Goal: Feedback & Contribution: Leave review/rating

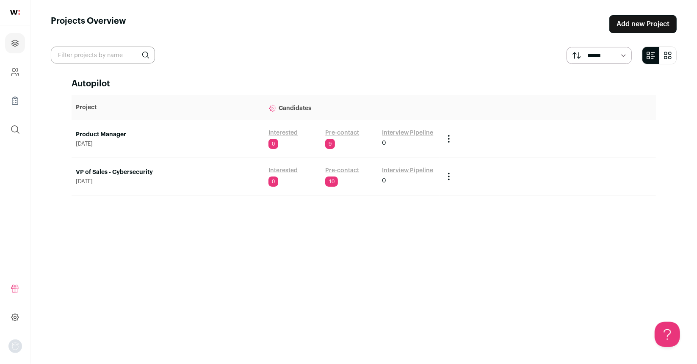
click at [277, 171] on link "Interested" at bounding box center [282, 170] width 29 height 8
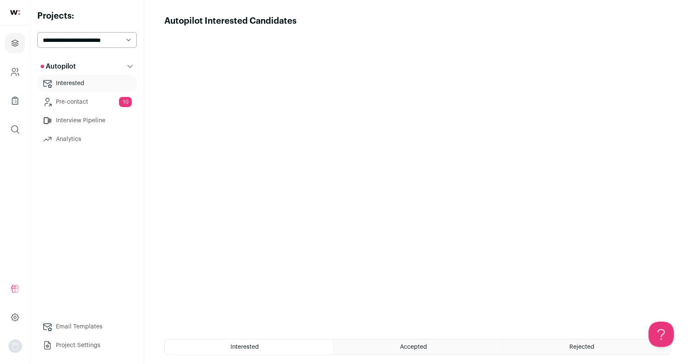
click at [86, 105] on link "Pre-contact 10" at bounding box center [87, 102] width 100 height 17
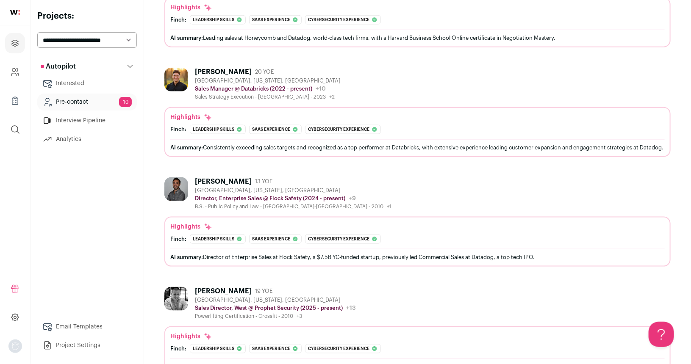
scroll to position [1109, 0]
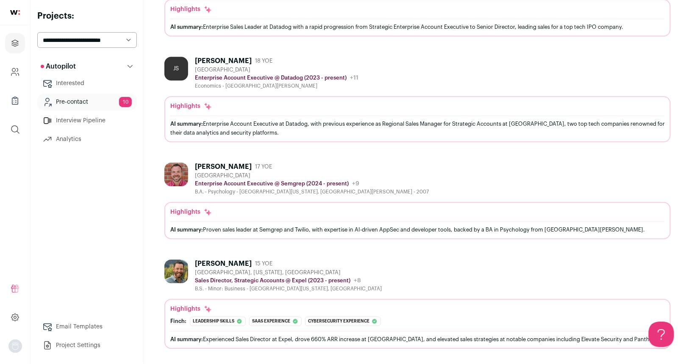
click at [173, 274] on img at bounding box center [176, 272] width 24 height 24
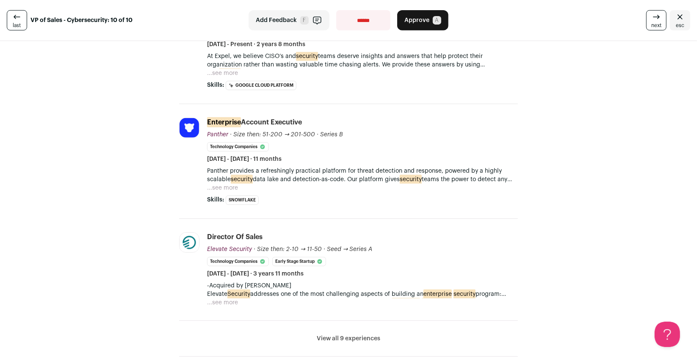
scroll to position [275, 0]
click at [225, 188] on button "...see more" at bounding box center [222, 188] width 31 height 8
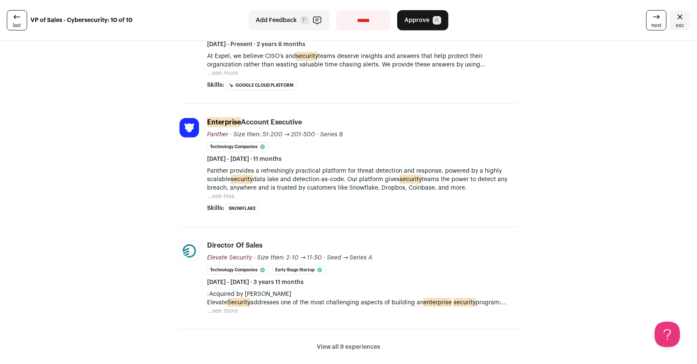
click at [227, 307] on button "...see more" at bounding box center [222, 311] width 31 height 8
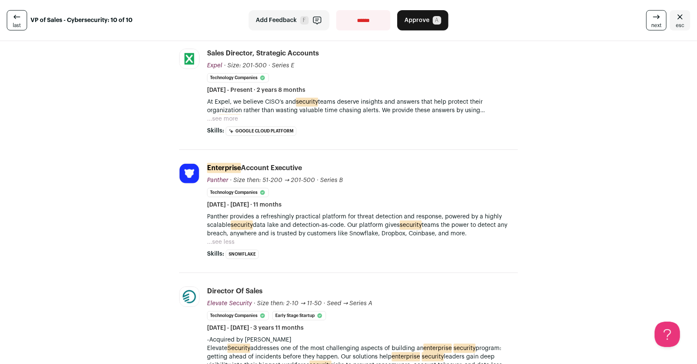
scroll to position [74, 0]
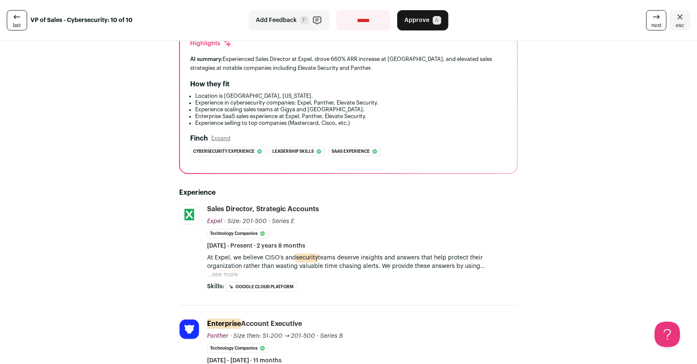
click at [219, 272] on button "...see more" at bounding box center [222, 275] width 31 height 8
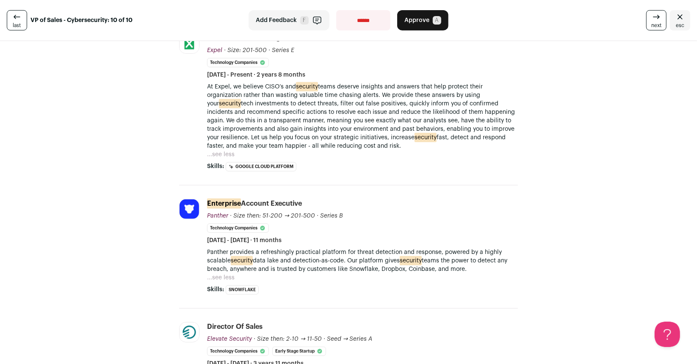
scroll to position [236, 0]
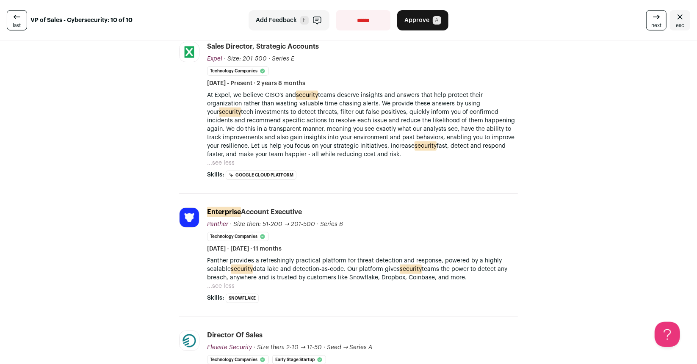
click at [224, 282] on button "...see less" at bounding box center [221, 286] width 28 height 8
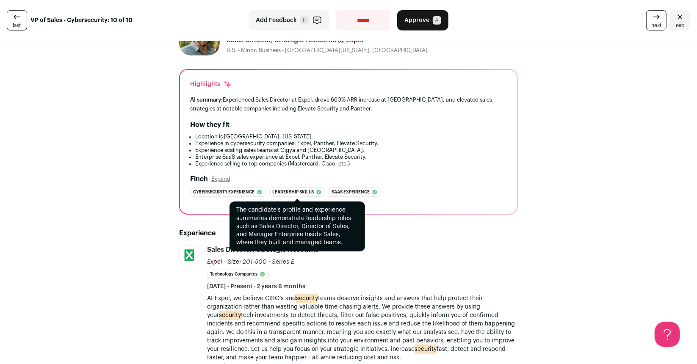
scroll to position [33, 0]
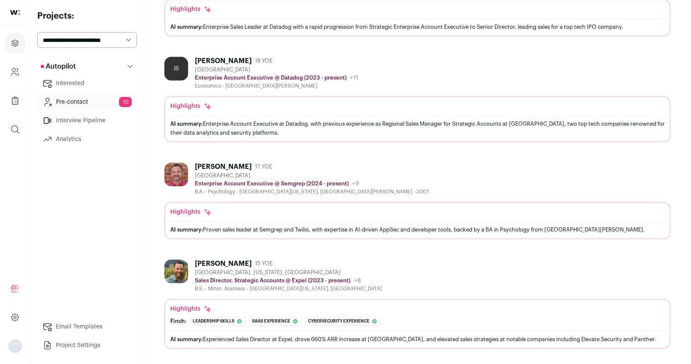
scroll to position [800, 0]
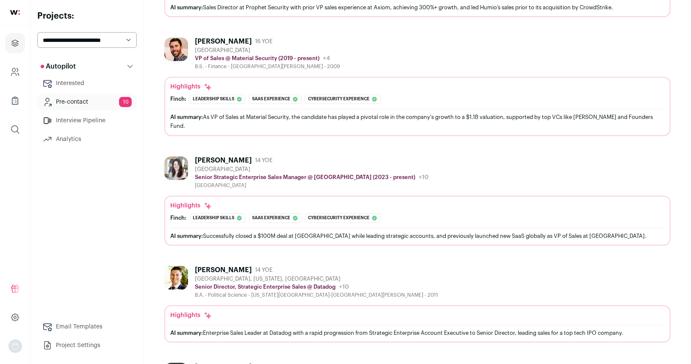
click at [224, 165] on div "Christine Nolan" at bounding box center [223, 161] width 57 height 8
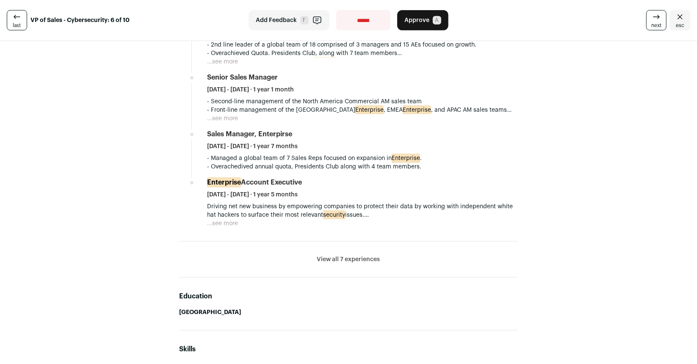
scroll to position [613, 0]
click at [348, 254] on button "View all 7 experiences" at bounding box center [348, 258] width 63 height 8
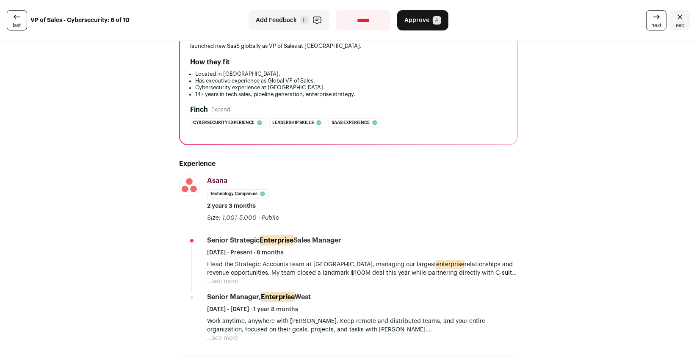
scroll to position [0, 0]
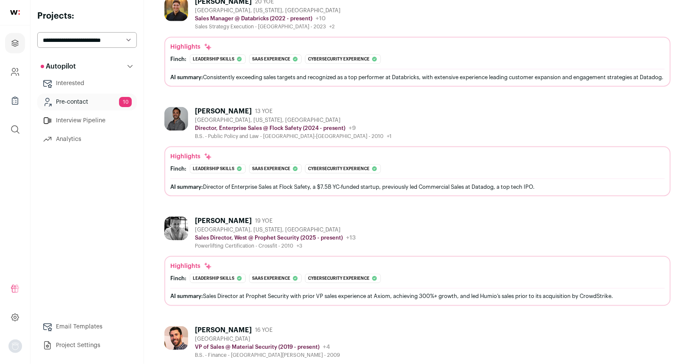
scroll to position [512, 0]
click at [71, 41] on select "**********" at bounding box center [87, 40] width 100 height 16
select select "*****"
click at [37, 32] on select "**********" at bounding box center [87, 40] width 100 height 16
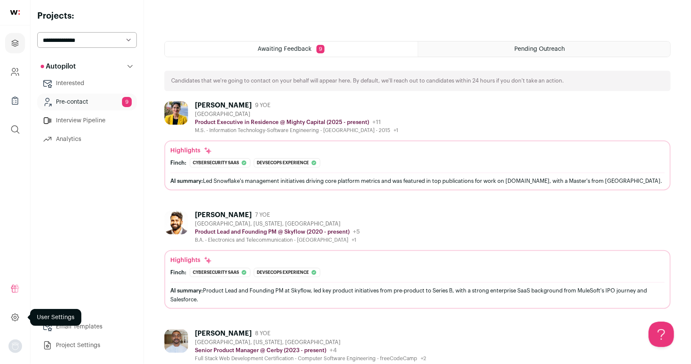
click at [16, 320] on icon at bounding box center [14, 317] width 7 height 7
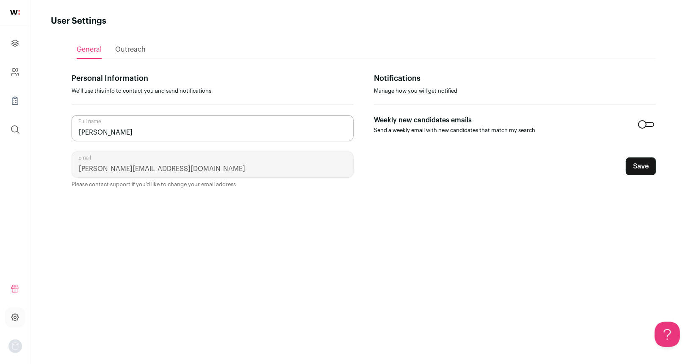
click at [133, 55] on div "Outreach" at bounding box center [130, 49] width 30 height 17
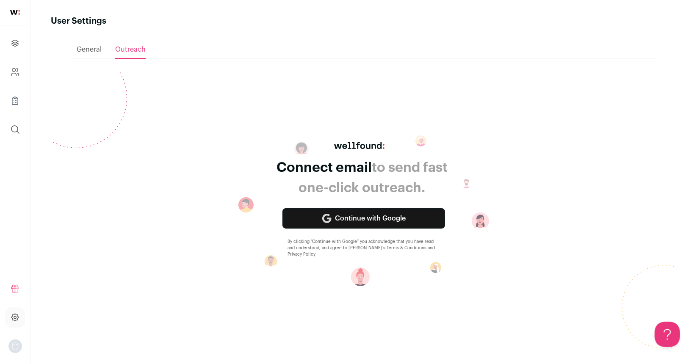
click at [94, 50] on span "General" at bounding box center [89, 49] width 25 height 7
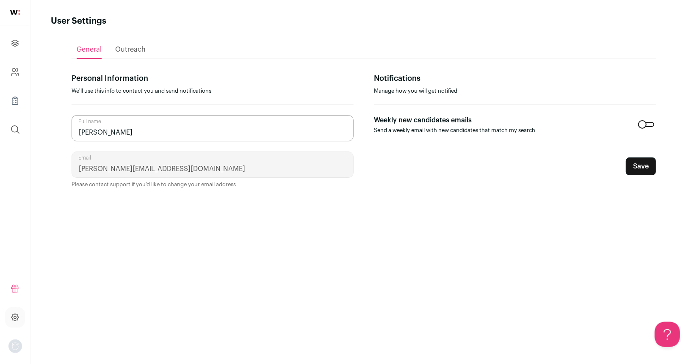
click at [13, 348] on img "Open dropdown" at bounding box center [15, 347] width 14 height 14
click at [13, 320] on icon at bounding box center [14, 317] width 7 height 7
click at [14, 73] on icon "Company and ATS Settings" at bounding box center [13, 74] width 5 height 3
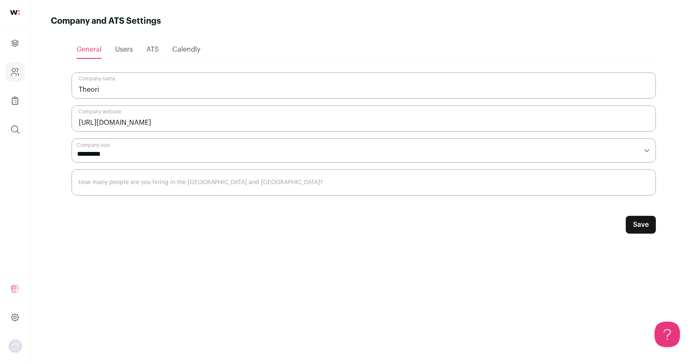
click at [127, 46] on span "Users" at bounding box center [124, 49] width 18 height 7
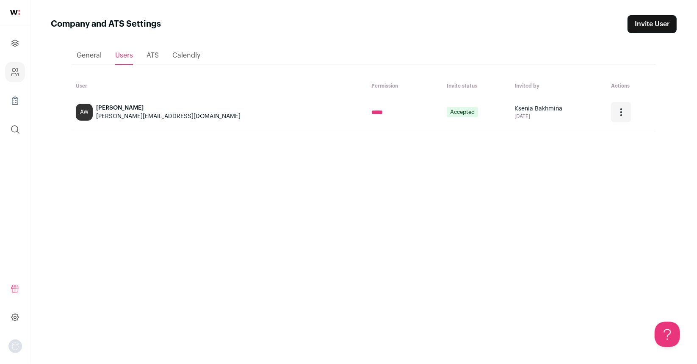
click at [649, 27] on link "Invite User" at bounding box center [652, 24] width 49 height 18
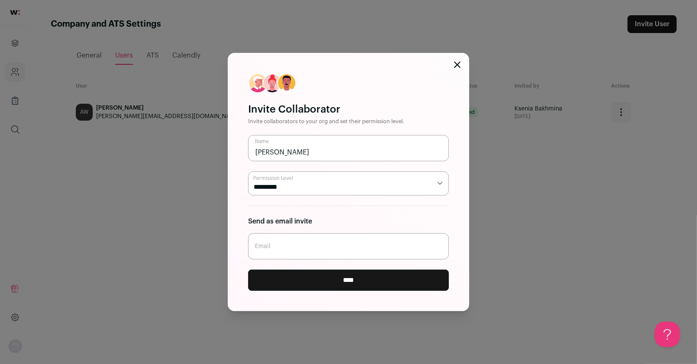
type input "Brian Pak"
click at [332, 194] on select "***** *********" at bounding box center [348, 183] width 201 height 24
select select "*****"
click at [248, 171] on select "***** *********" at bounding box center [348, 183] width 201 height 24
click at [315, 254] on input "Email" at bounding box center [348, 246] width 201 height 26
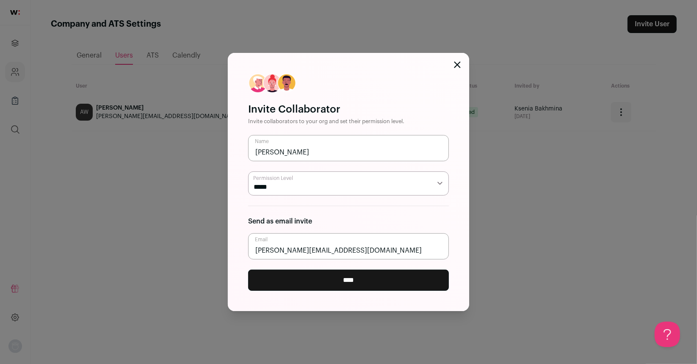
type input "brian@theori.io"
click at [357, 283] on input "****" at bounding box center [348, 280] width 201 height 21
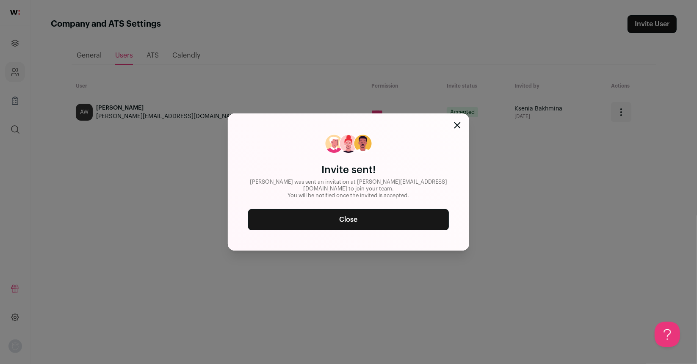
click at [409, 214] on link "Close" at bounding box center [348, 219] width 201 height 21
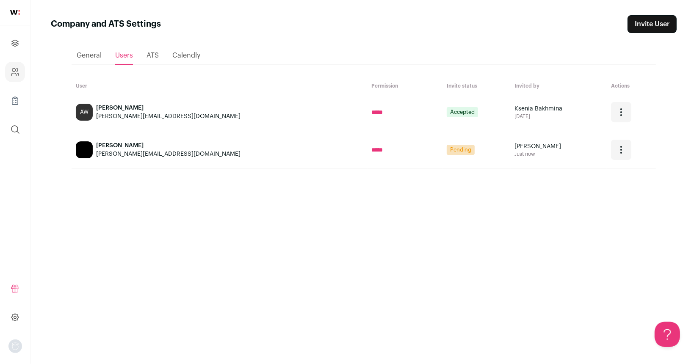
click at [653, 23] on link "Invite User" at bounding box center [652, 24] width 49 height 18
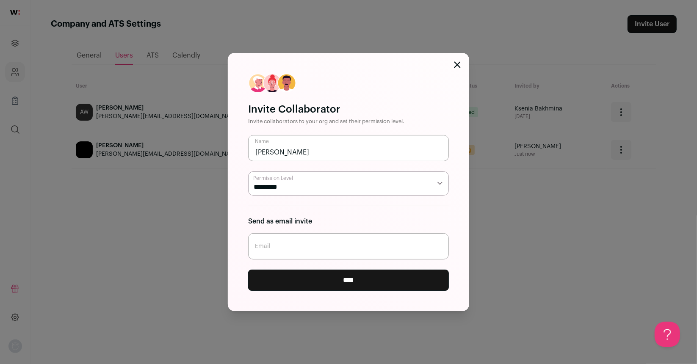
type input "Tyler Nighswander"
click at [342, 243] on input "Email" at bounding box center [348, 246] width 201 height 26
type input "tylerni7@theori.io"
click at [364, 281] on input "****" at bounding box center [348, 280] width 201 height 21
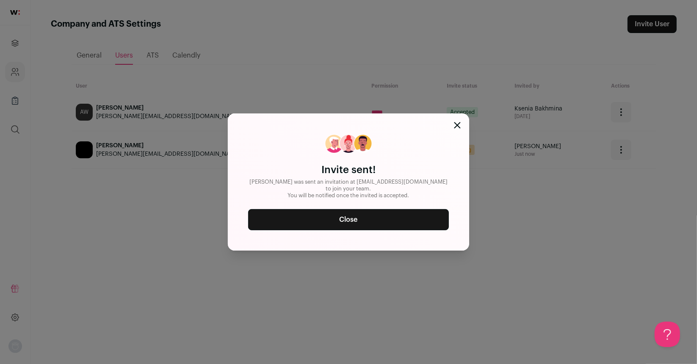
click at [378, 217] on link "Close" at bounding box center [348, 219] width 201 height 21
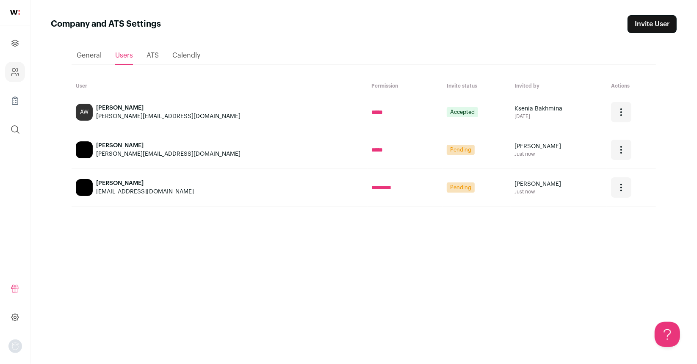
click at [645, 19] on link "Invite User" at bounding box center [652, 24] width 49 height 18
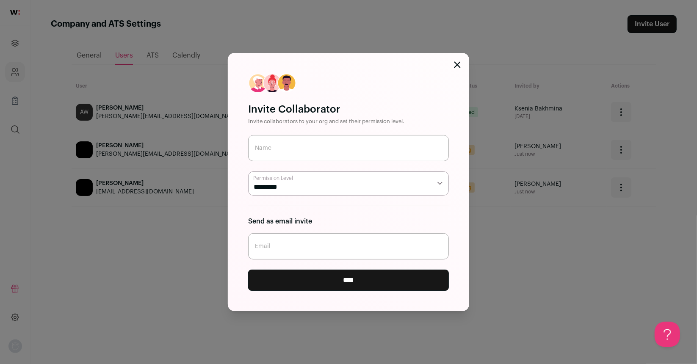
paste input "jacklyn@theori.io"
type input "jacklyn@theori.io"
type input "Hyemin Kim"
paste input "jacklyn@theori.io"
type input "jacklyn@theori.io"
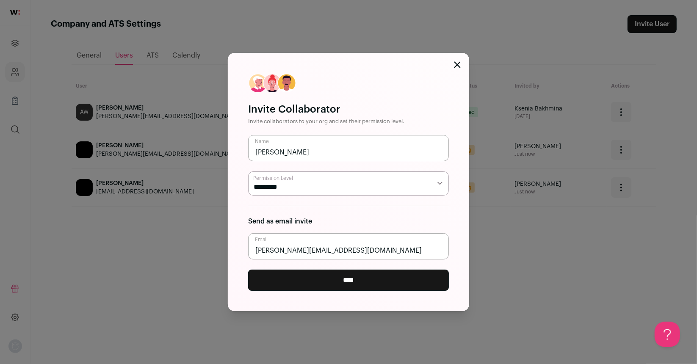
click at [407, 273] on input "****" at bounding box center [348, 280] width 201 height 21
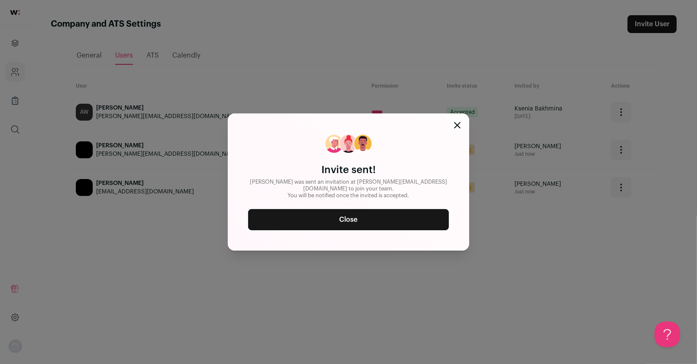
click at [391, 216] on link "Close" at bounding box center [348, 219] width 201 height 21
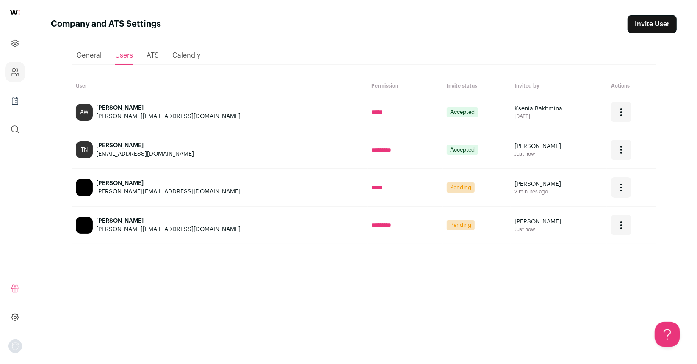
click at [179, 55] on span "Calendly" at bounding box center [186, 55] width 28 height 7
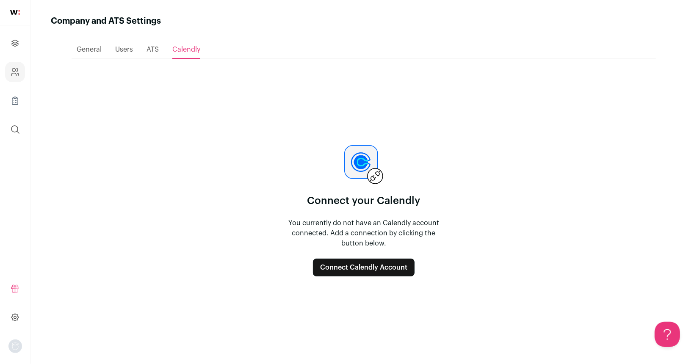
click at [10, 34] on link "Projects" at bounding box center [15, 43] width 20 height 20
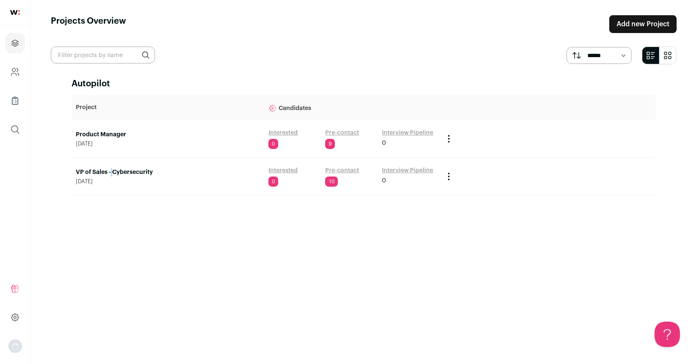
drag, startPoint x: 112, startPoint y: 166, endPoint x: 109, endPoint y: 173, distance: 8.0
click at [109, 173] on td "VP of Sales - Cybersecurity August 29, 2025" at bounding box center [168, 177] width 193 height 38
click at [109, 173] on link "VP of Sales - Cybersecurity" at bounding box center [168, 172] width 184 height 8
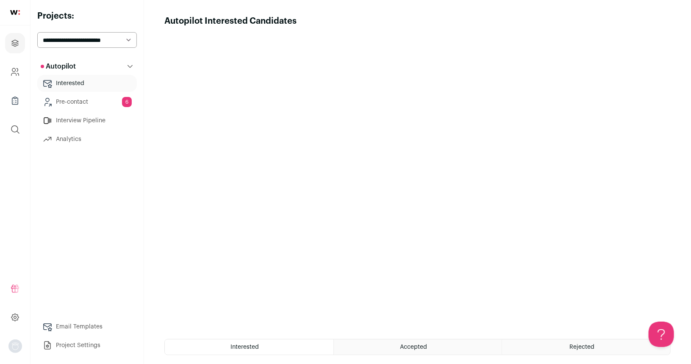
click at [63, 102] on link "Pre-contact 6" at bounding box center [87, 102] width 100 height 17
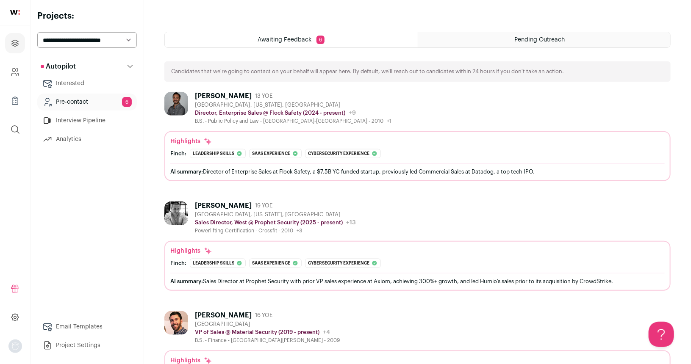
scroll to position [308, 0]
click at [300, 97] on div "Justin Levitas 13 YOE" at bounding box center [293, 95] width 196 height 8
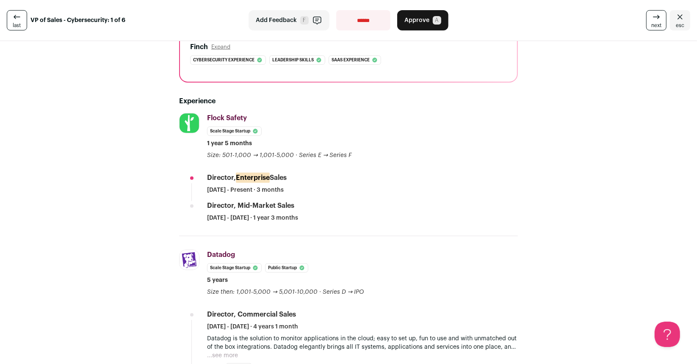
scroll to position [166, 0]
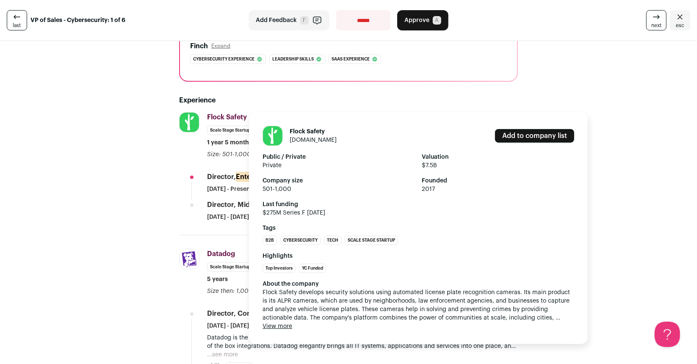
click at [279, 326] on button "View more" at bounding box center [278, 326] width 30 height 8
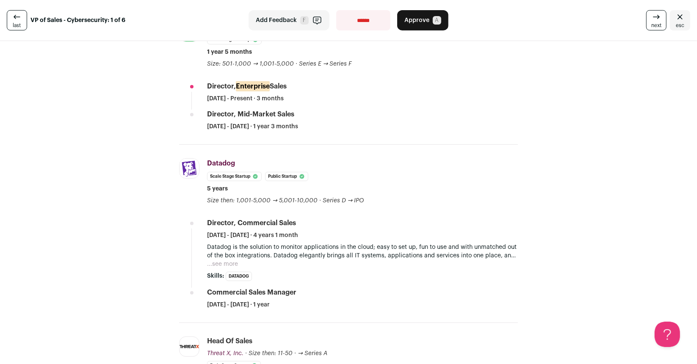
scroll to position [287, 0]
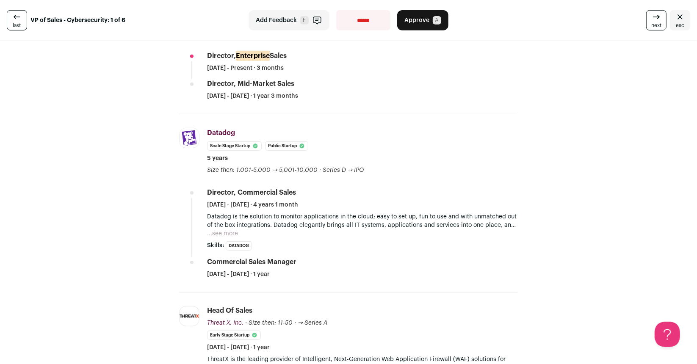
click at [222, 232] on button "...see more" at bounding box center [222, 233] width 31 height 8
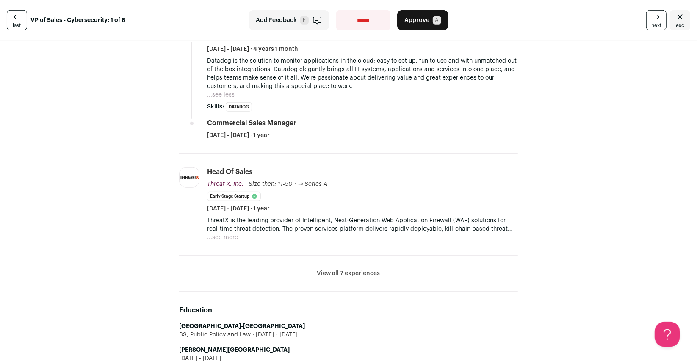
scroll to position [449, 0]
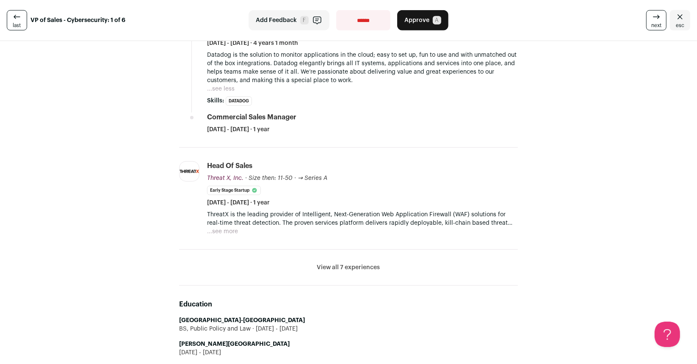
click at [230, 229] on button "...see more" at bounding box center [222, 231] width 31 height 8
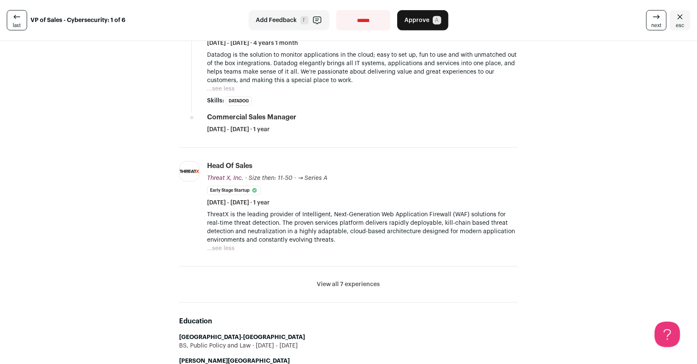
click at [340, 277] on li "View all 7 experiences View less" at bounding box center [348, 285] width 339 height 36
click at [335, 283] on button "View all 7 experiences" at bounding box center [348, 284] width 63 height 8
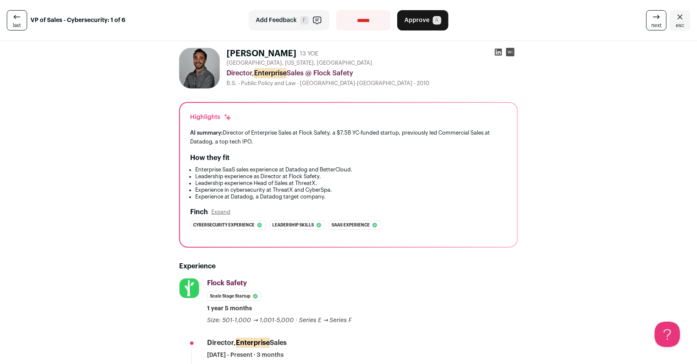
scroll to position [1, 0]
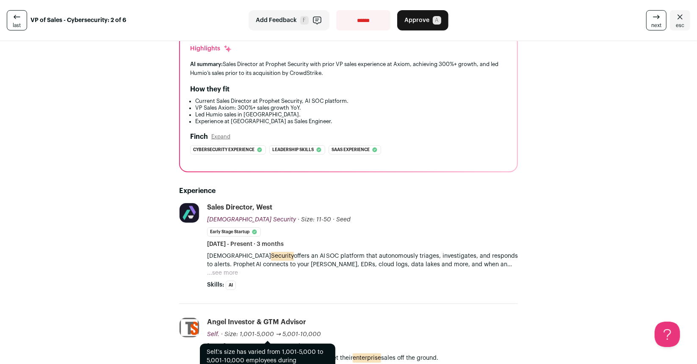
scroll to position [69, 0]
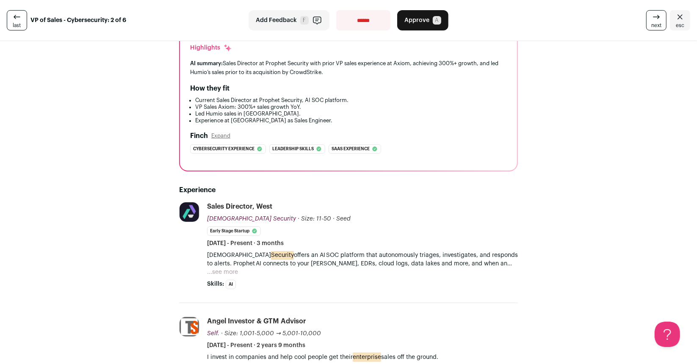
click at [221, 274] on button "...see more" at bounding box center [222, 272] width 31 height 8
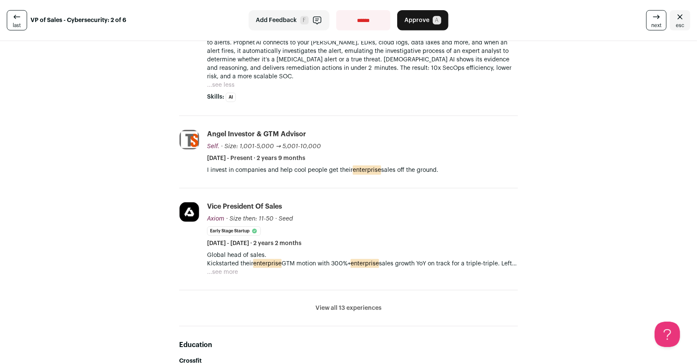
scroll to position [292, 0]
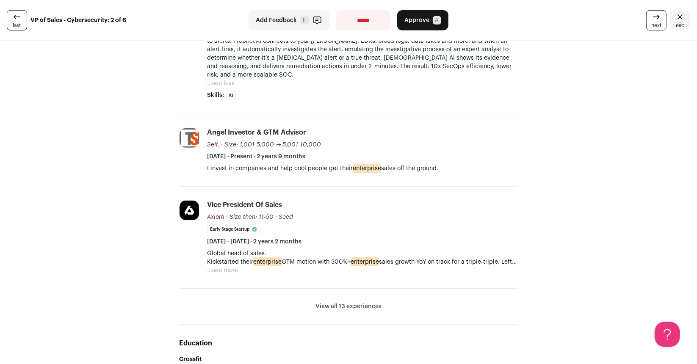
click at [224, 266] on button "...see more" at bounding box center [222, 270] width 31 height 8
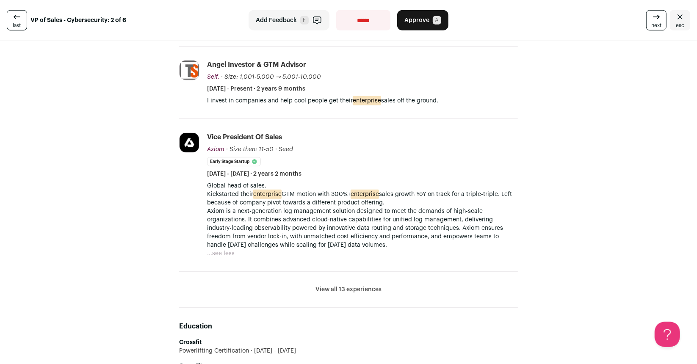
scroll to position [367, 0]
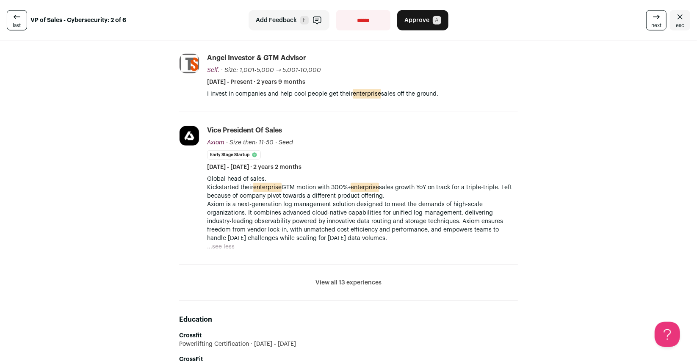
click at [355, 279] on button "View all 13 experiences" at bounding box center [348, 283] width 66 height 8
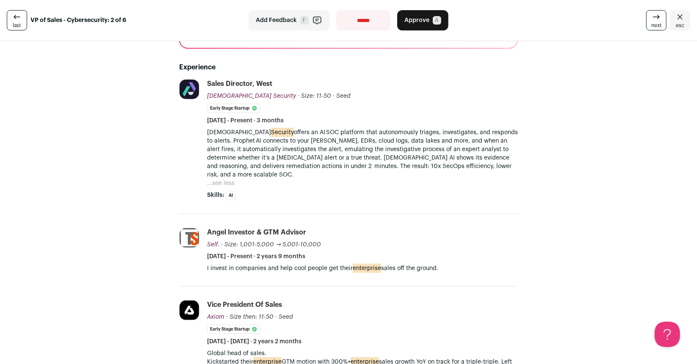
scroll to position [192, 0]
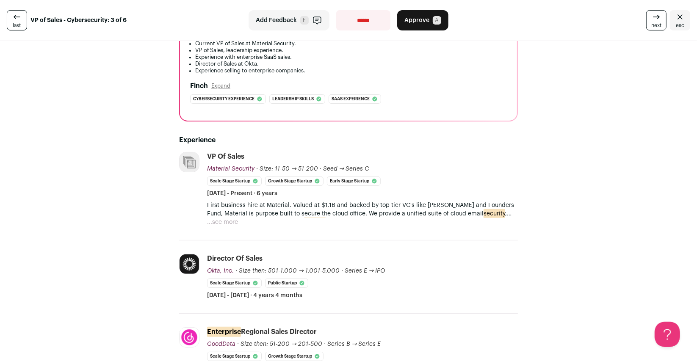
scroll to position [127, 0]
click at [229, 220] on button "...see more" at bounding box center [222, 221] width 31 height 8
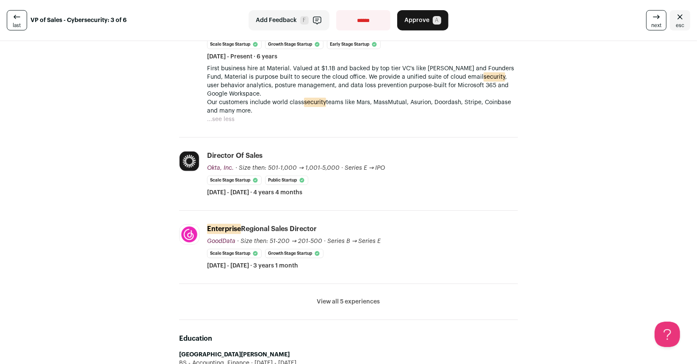
scroll to position [263, 0]
click at [336, 302] on button "View all 5 experiences" at bounding box center [348, 302] width 63 height 8
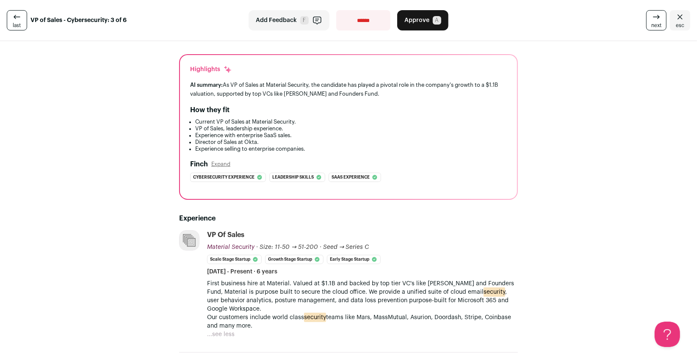
scroll to position [48, 0]
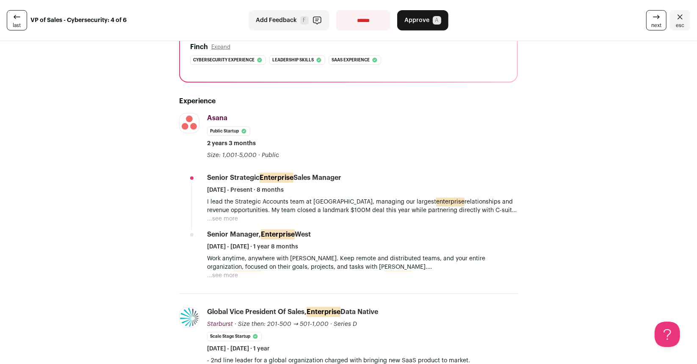
scroll to position [158, 0]
click at [227, 216] on button "...see more" at bounding box center [222, 219] width 31 height 8
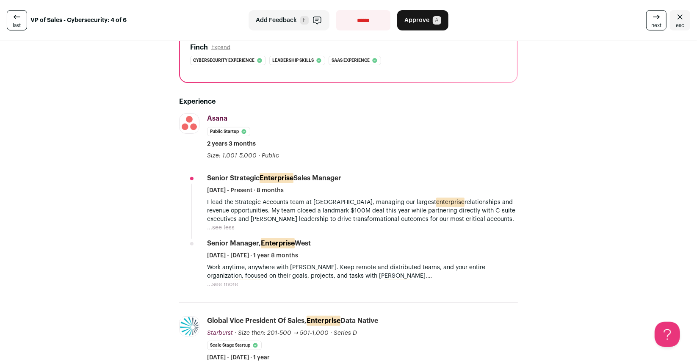
click at [212, 285] on button "...see more" at bounding box center [222, 284] width 31 height 8
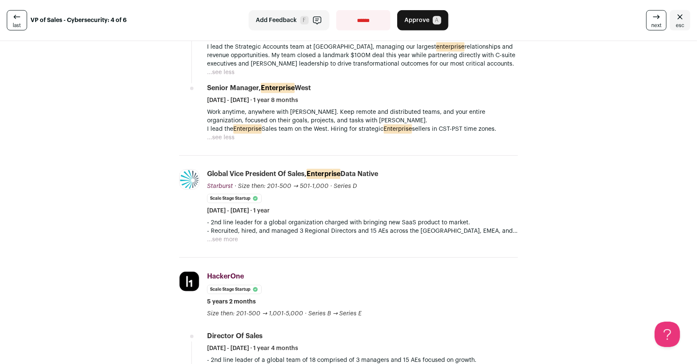
scroll to position [314, 0]
click at [229, 235] on button "...see more" at bounding box center [222, 239] width 31 height 8
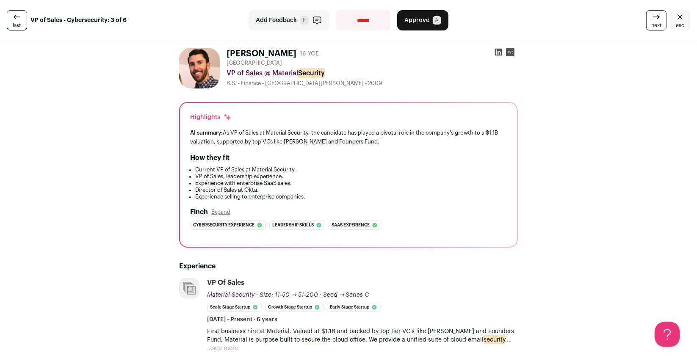
click at [290, 23] on span "Add Feedback" at bounding box center [276, 20] width 41 height 8
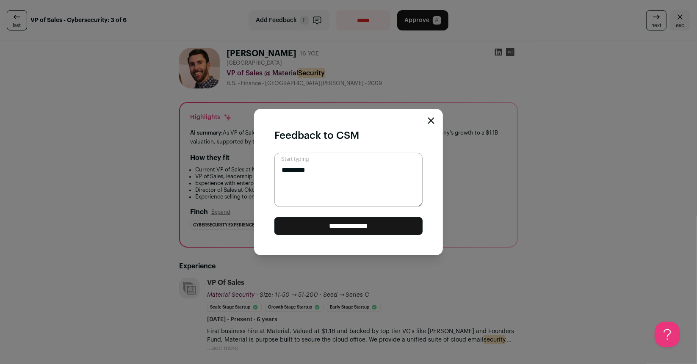
type textarea "*********"
type textarea "**********"
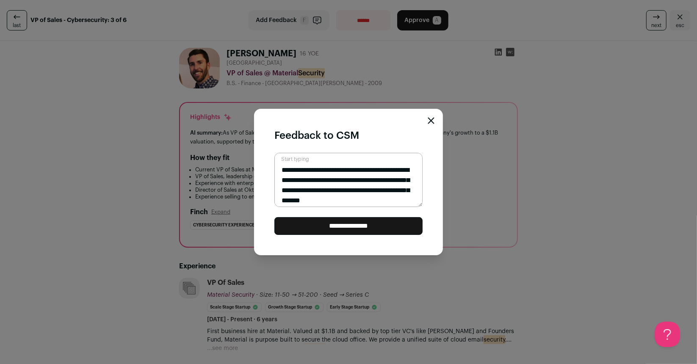
scroll to position [8, 0]
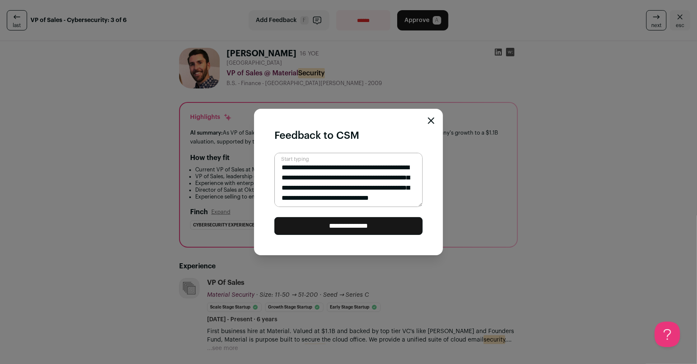
click at [406, 182] on textarea "**********" at bounding box center [348, 180] width 148 height 54
type textarea "**********"
click at [382, 230] on input "**********" at bounding box center [348, 226] width 148 height 18
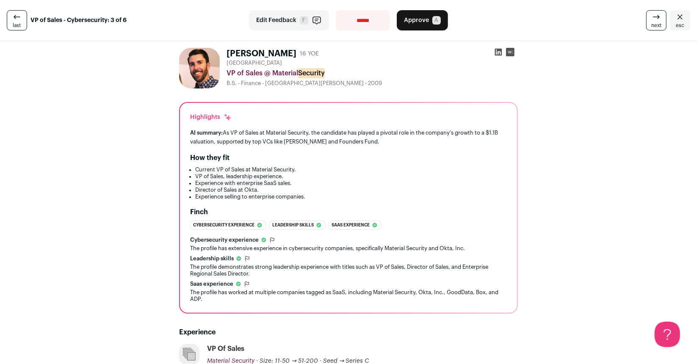
scroll to position [1, 0]
click at [427, 19] on button "Approve A" at bounding box center [422, 20] width 51 height 20
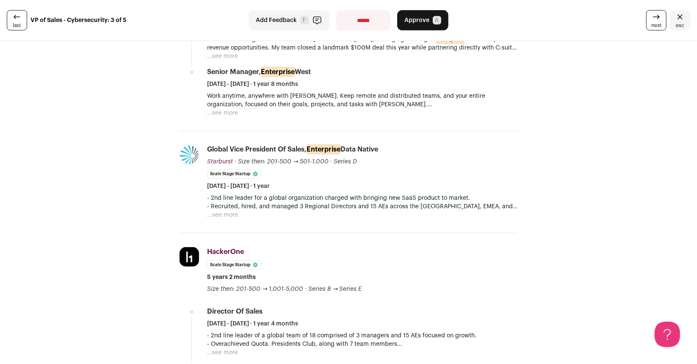
scroll to position [321, 0]
click at [226, 214] on button "...see more" at bounding box center [222, 215] width 31 height 8
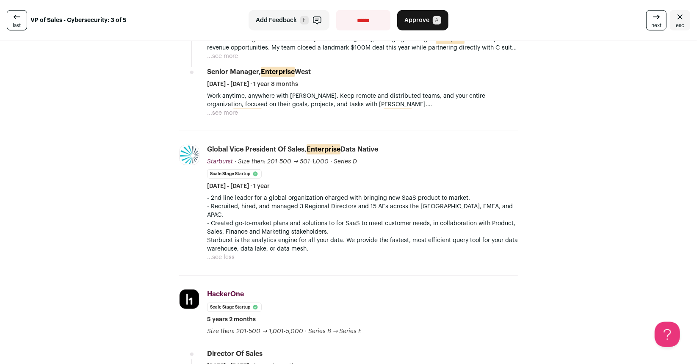
click at [228, 112] on button "...see more" at bounding box center [222, 113] width 31 height 8
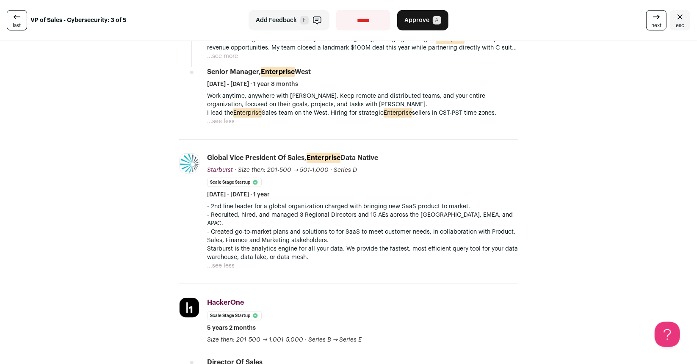
click at [221, 58] on button "...see more" at bounding box center [222, 56] width 31 height 8
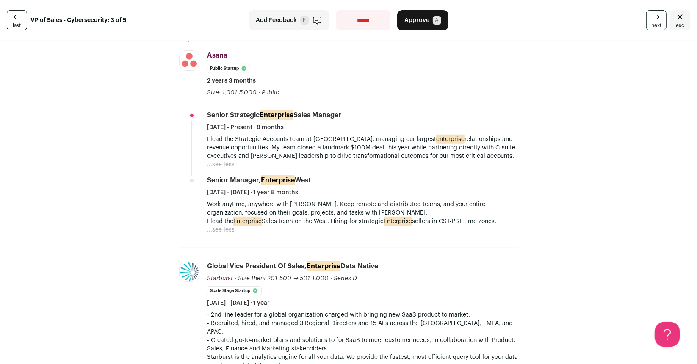
scroll to position [212, 0]
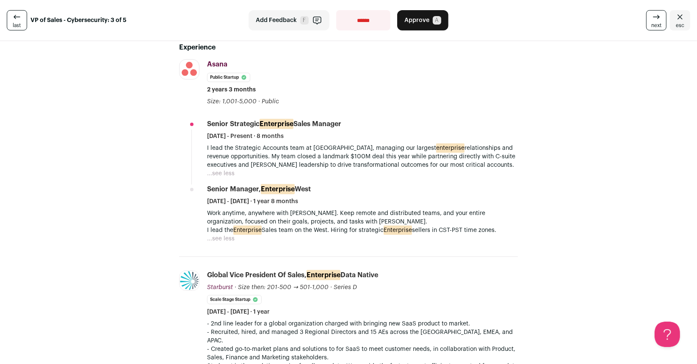
click at [222, 237] on button "...see less" at bounding box center [221, 239] width 28 height 8
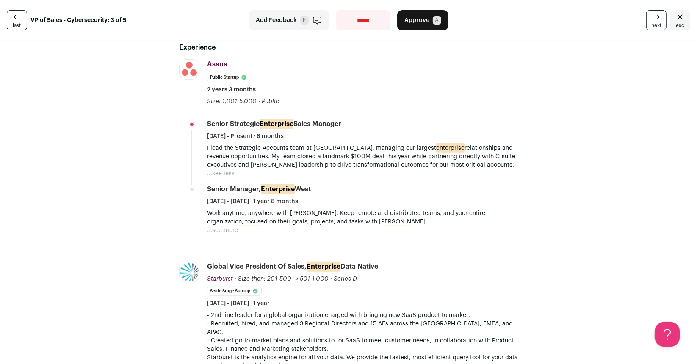
click at [222, 230] on button "...see more" at bounding box center [222, 230] width 31 height 8
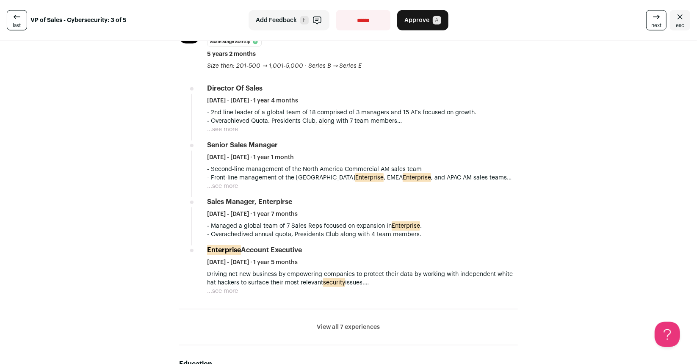
scroll to position [605, 0]
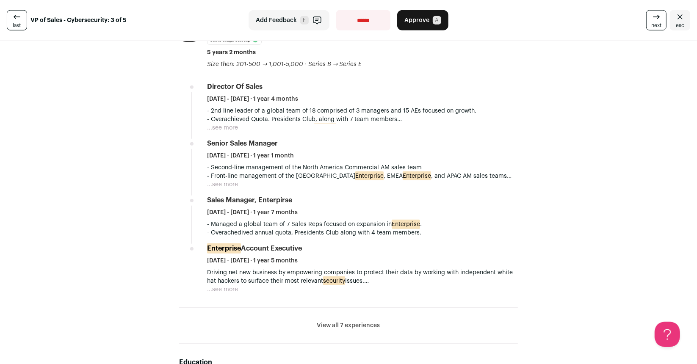
click at [221, 285] on button "...see more" at bounding box center [222, 289] width 31 height 8
click at [226, 180] on button "...see more" at bounding box center [222, 184] width 31 height 8
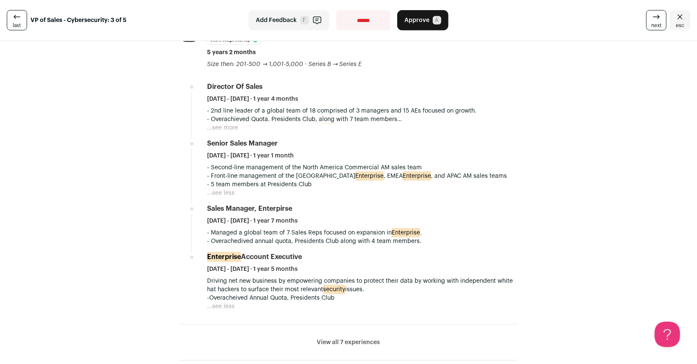
click at [227, 124] on button "...see more" at bounding box center [222, 128] width 31 height 8
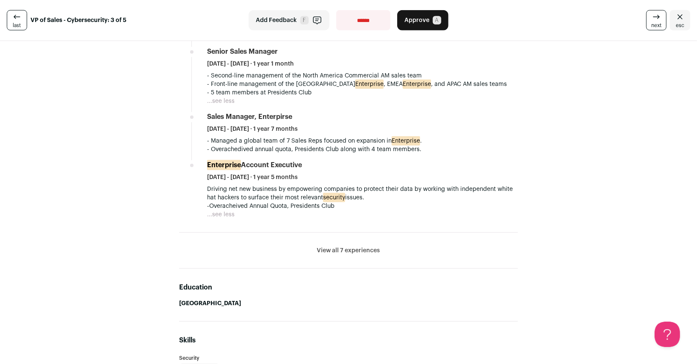
scroll to position [747, 0]
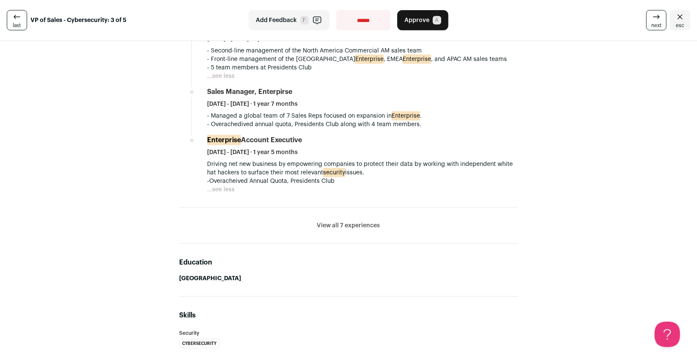
click at [341, 221] on button "View all 7 experiences" at bounding box center [348, 225] width 63 height 8
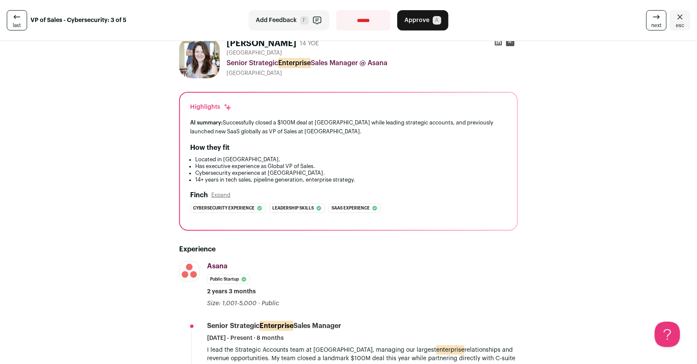
scroll to position [12, 0]
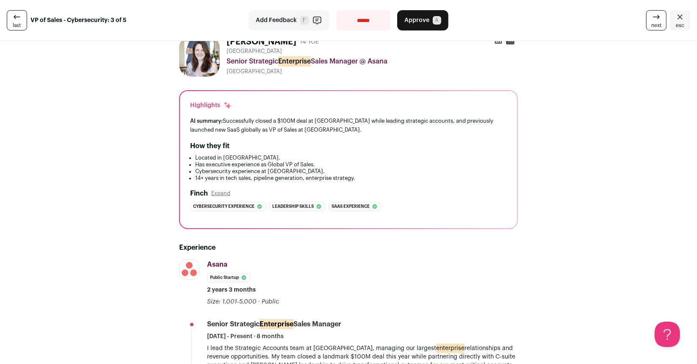
click at [288, 15] on button "Add Feedback F" at bounding box center [289, 20] width 81 height 20
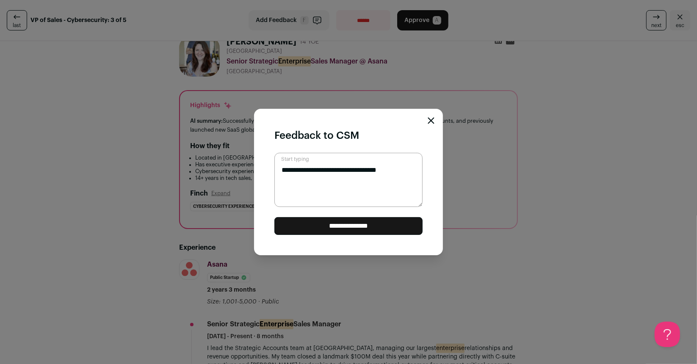
type textarea "**********"
click at [408, 177] on textarea "**********" at bounding box center [348, 180] width 148 height 54
click at [383, 180] on textarea "**********" at bounding box center [348, 180] width 148 height 54
type textarea "**********"
click at [428, 118] on icon "Close modal" at bounding box center [431, 120] width 7 height 7
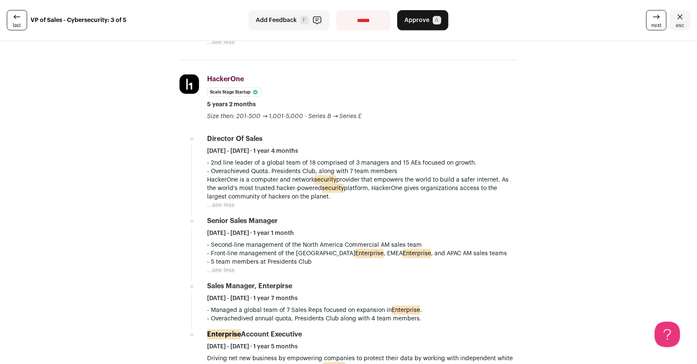
scroll to position [554, 0]
click at [286, 24] on span "Add Feedback" at bounding box center [276, 20] width 41 height 8
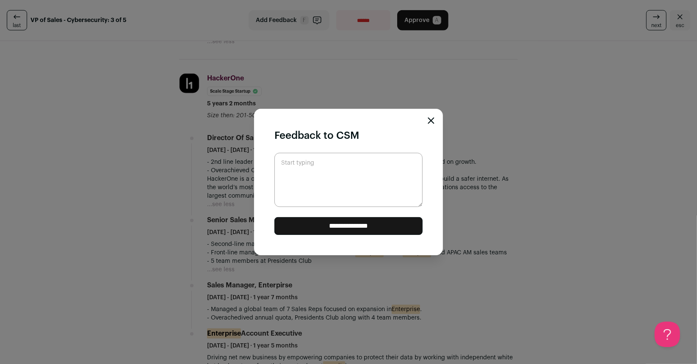
paste textarea "**********"
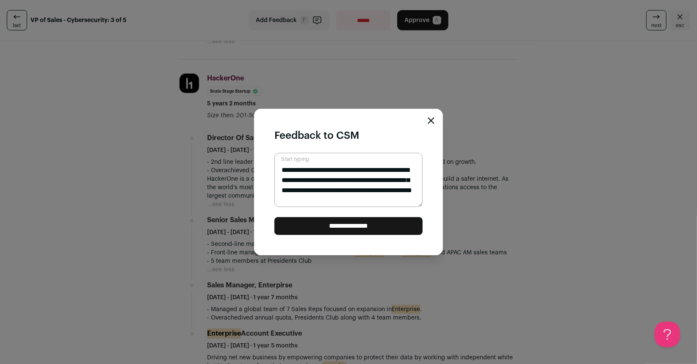
scroll to position [8, 0]
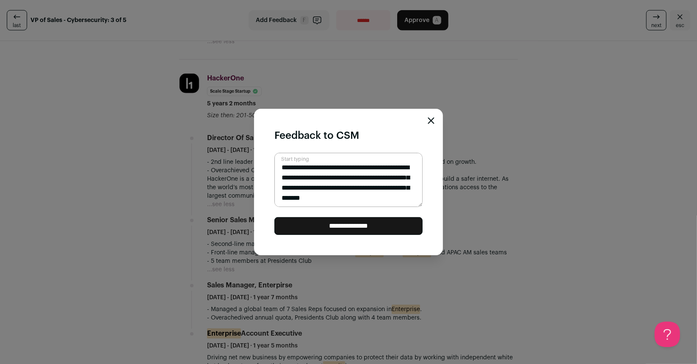
click at [317, 189] on textarea "**********" at bounding box center [348, 180] width 148 height 54
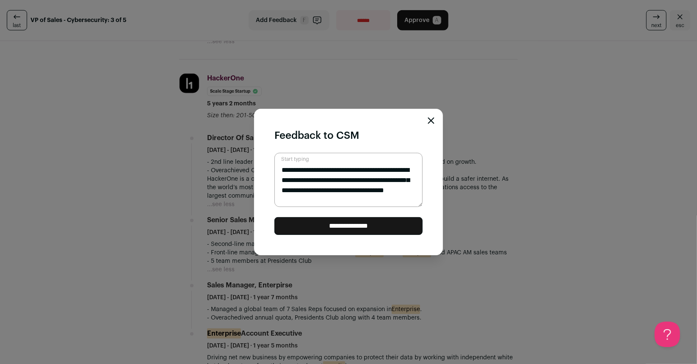
type textarea "**********"
click at [363, 227] on input "**********" at bounding box center [348, 226] width 148 height 18
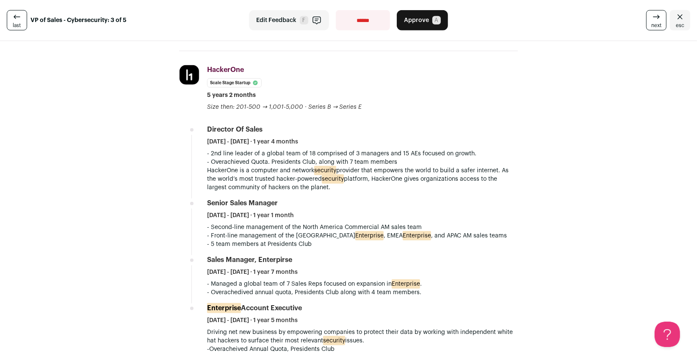
click at [424, 20] on span "Approve" at bounding box center [416, 20] width 25 height 8
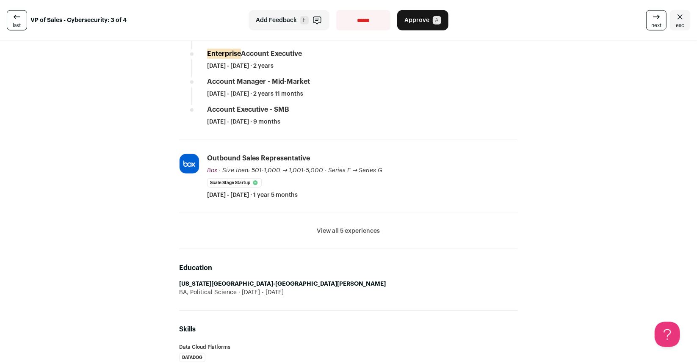
scroll to position [451, 0]
click at [341, 226] on button "View all 5 experiences" at bounding box center [348, 230] width 63 height 8
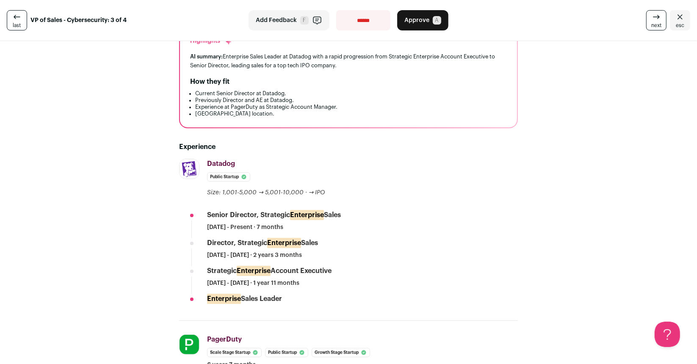
scroll to position [0, 0]
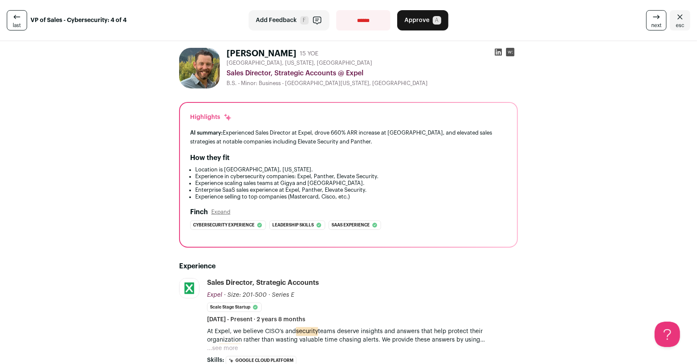
scroll to position [174, 0]
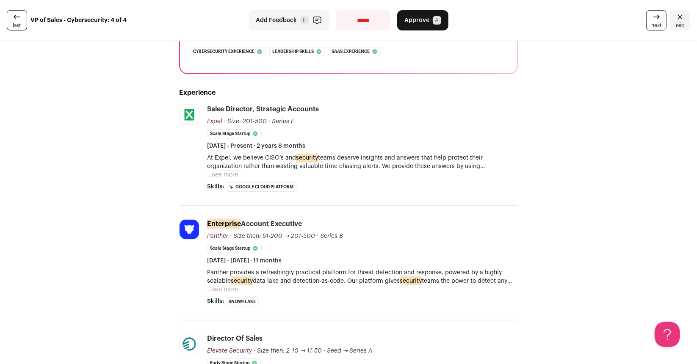
click at [229, 172] on button "...see more" at bounding box center [222, 175] width 31 height 8
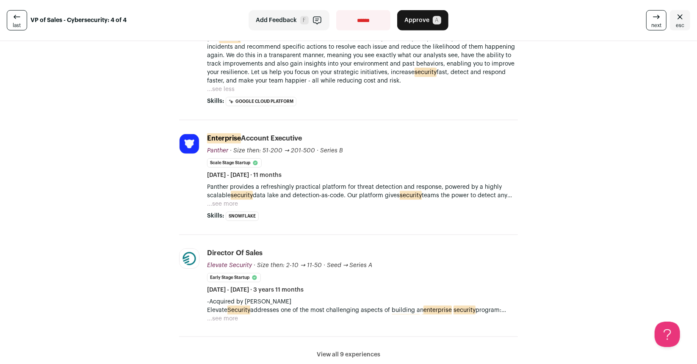
scroll to position [310, 0]
click at [231, 199] on button "...see more" at bounding box center [222, 203] width 31 height 8
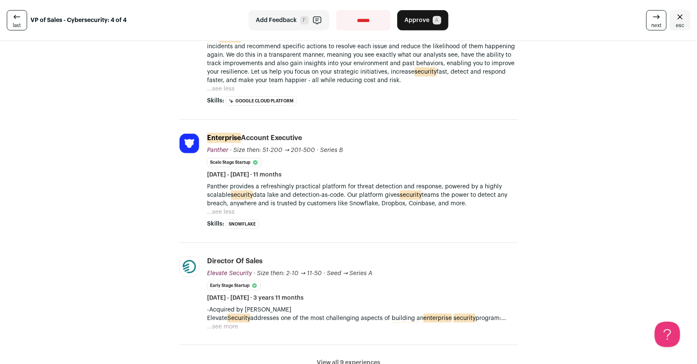
click at [228, 323] on button "...see more" at bounding box center [222, 327] width 31 height 8
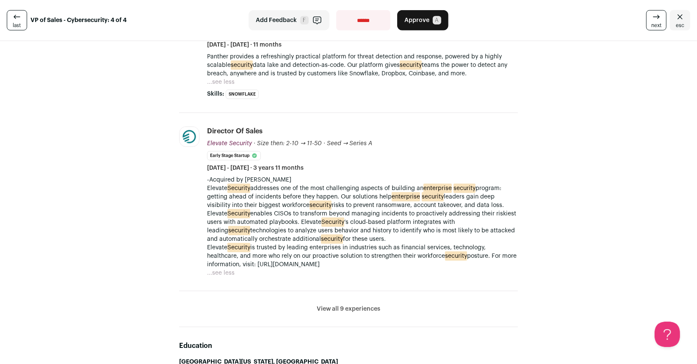
scroll to position [440, 0]
click at [343, 308] on button "View all 9 experiences" at bounding box center [349, 310] width 64 height 8
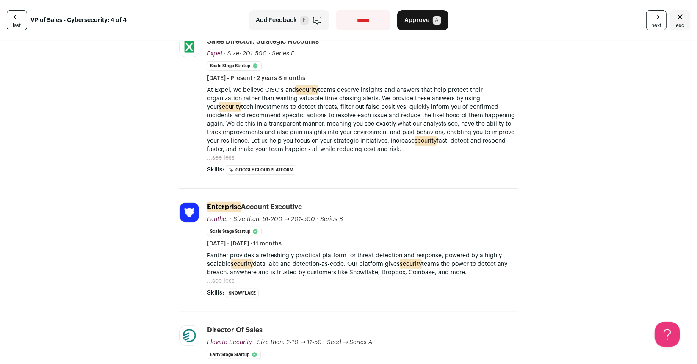
scroll to position [241, 0]
click at [274, 28] on button "Add Feedback F" at bounding box center [289, 20] width 81 height 20
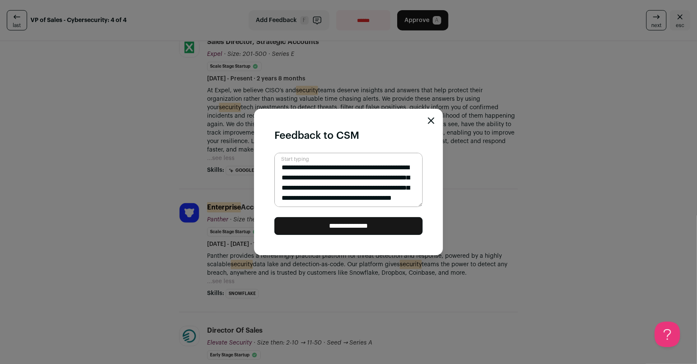
scroll to position [19, 0]
type textarea "**********"
click at [350, 223] on input "**********" at bounding box center [348, 226] width 148 height 18
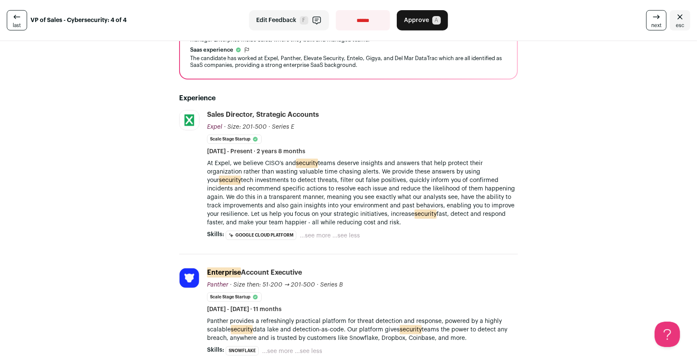
scroll to position [0, 0]
click at [426, 22] on button "Approve A" at bounding box center [422, 20] width 51 height 20
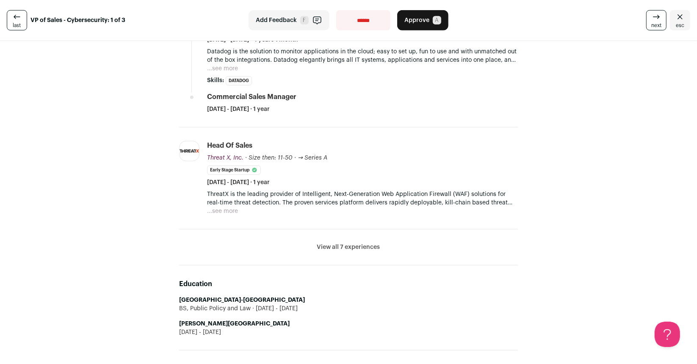
scroll to position [453, 0]
click at [338, 244] on button "View all 7 experiences" at bounding box center [348, 247] width 63 height 8
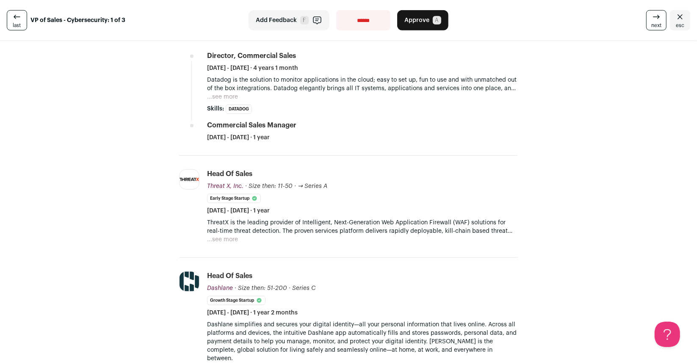
scroll to position [421, 0]
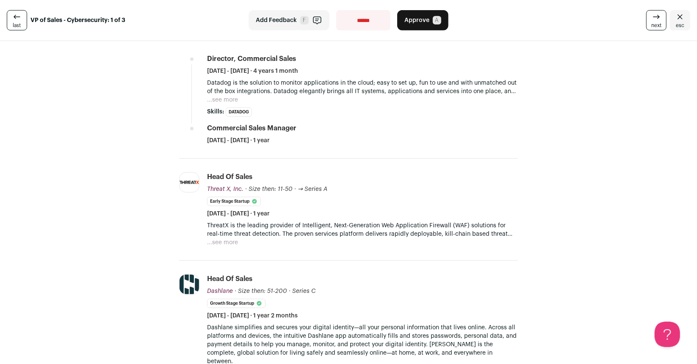
click at [229, 238] on button "...see more" at bounding box center [222, 242] width 31 height 8
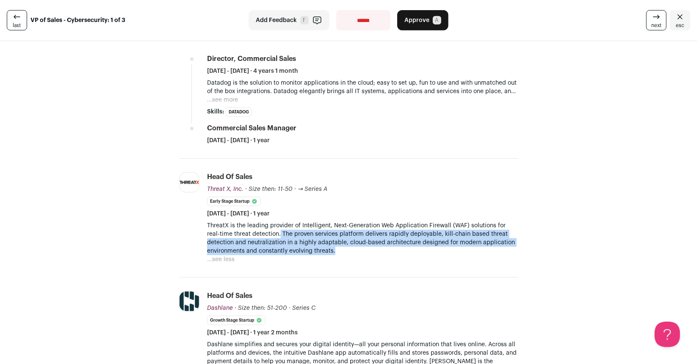
drag, startPoint x: 264, startPoint y: 228, endPoint x: 343, endPoint y: 246, distance: 80.7
click at [343, 246] on p "ThreatX is the leading provider of Intelligent, Next-Generation Web Application…" at bounding box center [362, 238] width 311 height 34
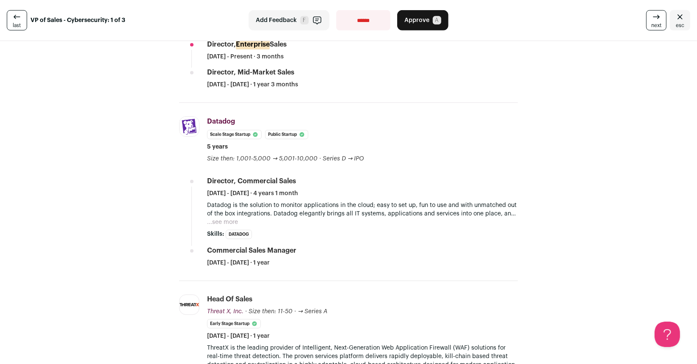
scroll to position [298, 0]
click at [217, 221] on button "...see more" at bounding box center [222, 222] width 31 height 8
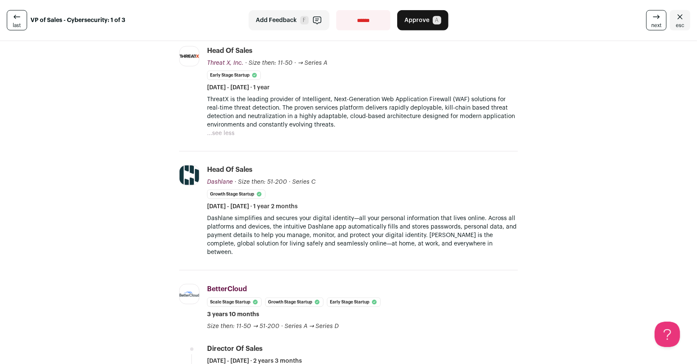
scroll to position [564, 0]
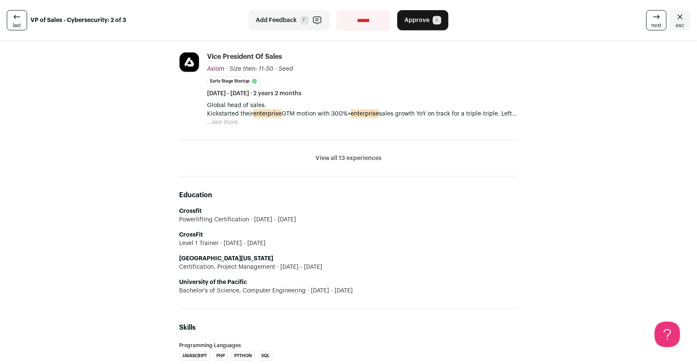
scroll to position [407, 0]
click at [357, 154] on button "View all 13 experiences" at bounding box center [348, 158] width 66 height 8
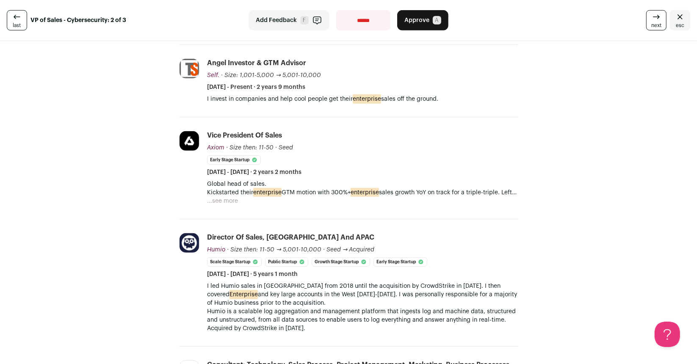
scroll to position [327, 0]
click at [224, 198] on button "...see more" at bounding box center [222, 202] width 31 height 8
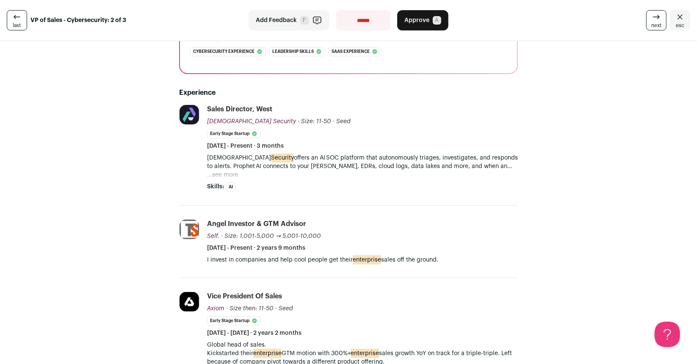
scroll to position [165, 0]
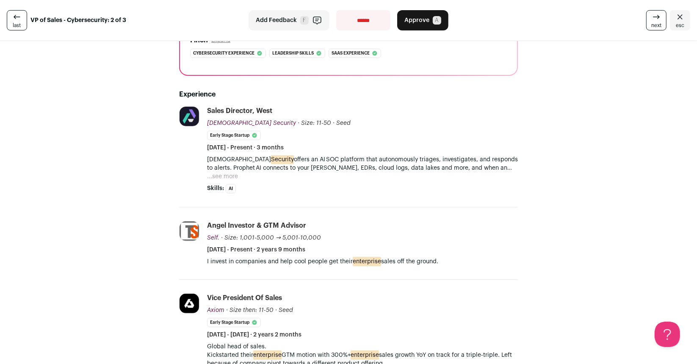
click at [227, 174] on button "...see more" at bounding box center [222, 176] width 31 height 8
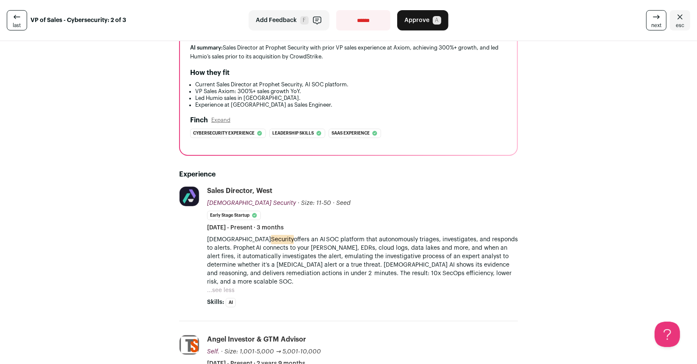
scroll to position [0, 0]
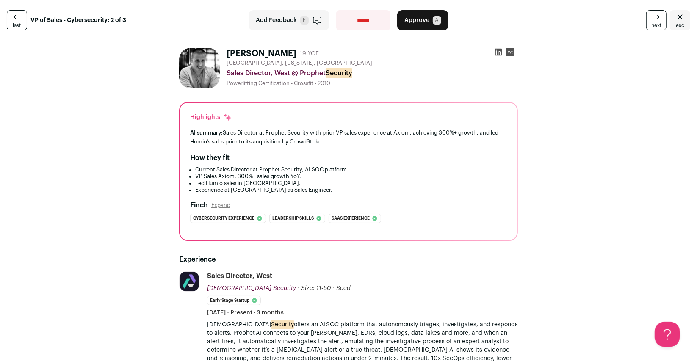
click at [274, 27] on button "Add Feedback F" at bounding box center [289, 20] width 81 height 20
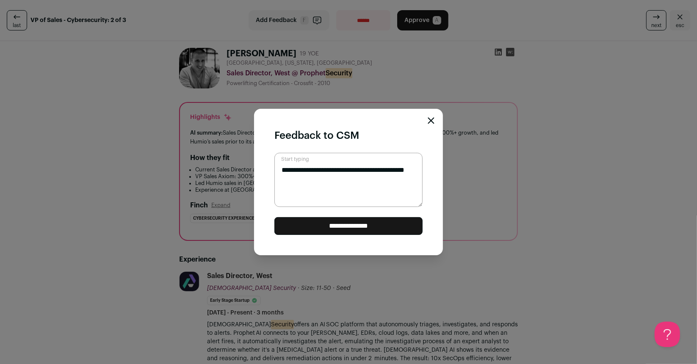
type textarea "**********"
click at [353, 232] on input "**********" at bounding box center [348, 226] width 148 height 18
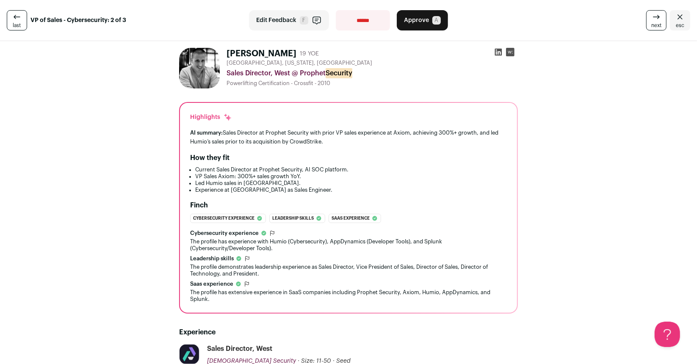
click at [419, 21] on span "Approve" at bounding box center [416, 20] width 25 height 8
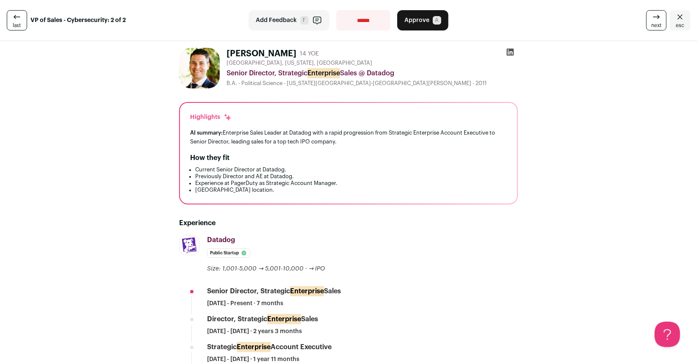
click at [284, 22] on span "Add Feedback" at bounding box center [276, 20] width 41 height 8
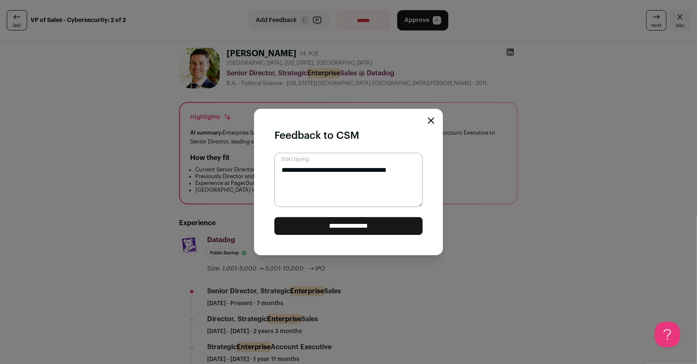
type textarea "**********"
click at [427, 117] on div "**********" at bounding box center [348, 182] width 189 height 147
click at [430, 124] on div "**********" at bounding box center [348, 182] width 189 height 147
click at [430, 123] on icon "Close modal" at bounding box center [431, 120] width 7 height 7
paste textarea "**********"
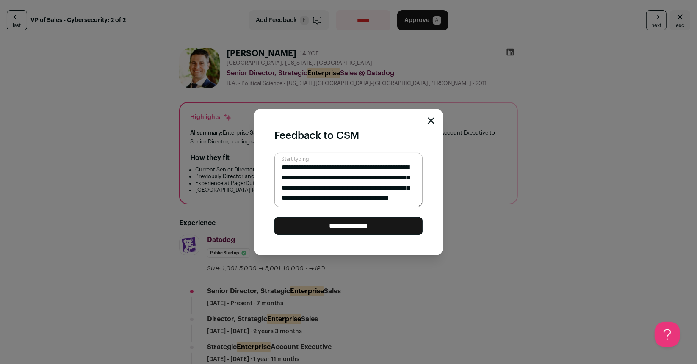
scroll to position [12, 0]
type textarea "**********"
click at [385, 221] on input "**********" at bounding box center [348, 226] width 148 height 18
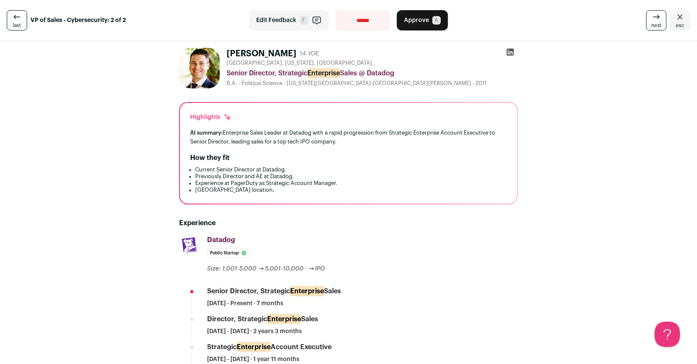
scroll to position [0, 0]
click at [365, 26] on select "**********" at bounding box center [363, 20] width 54 height 20
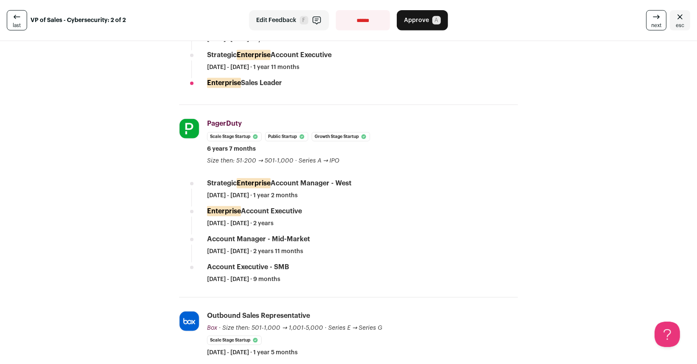
scroll to position [292, 0]
click at [364, 15] on select "**********" at bounding box center [363, 20] width 54 height 20
select select "**********"
click at [336, 10] on select "**********" at bounding box center [363, 20] width 54 height 20
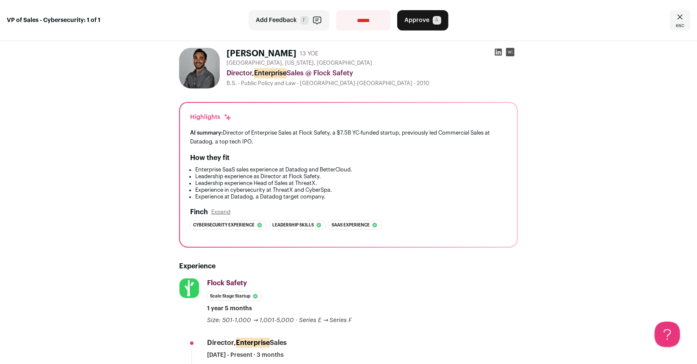
click at [676, 25] on span "esc" at bounding box center [680, 25] width 8 height 7
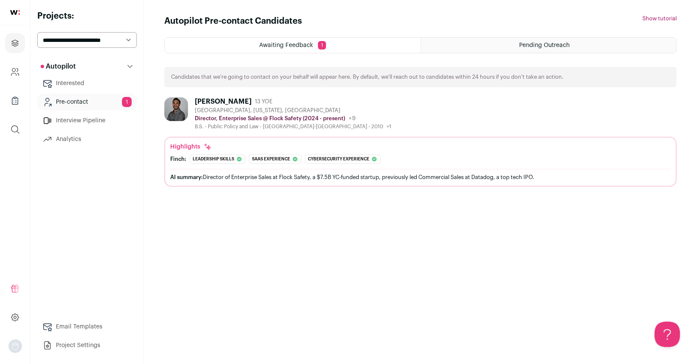
click at [95, 44] on select "**********" at bounding box center [87, 40] width 100 height 16
select select "*****"
click at [37, 32] on select "**********" at bounding box center [87, 40] width 100 height 16
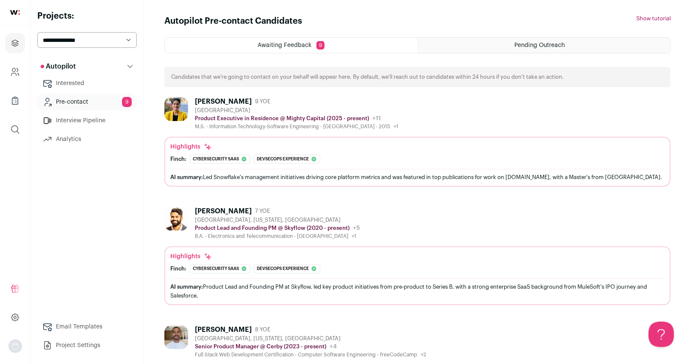
click at [30, 216] on aside "**********" at bounding box center [86, 182] width 113 height 364
click at [274, 108] on div "[GEOGRAPHIC_DATA]" at bounding box center [296, 110] width 203 height 7
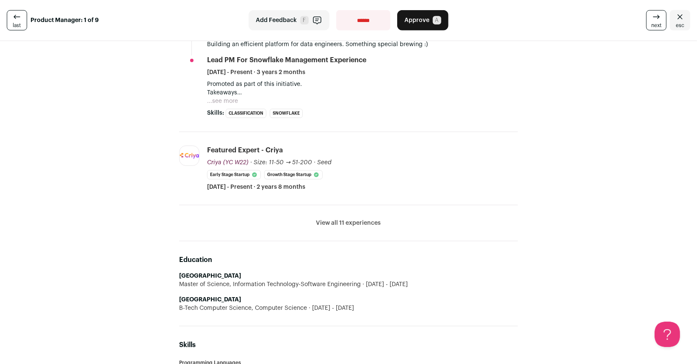
scroll to position [406, 0]
click at [344, 226] on li "View all 11 experiences View less" at bounding box center [348, 223] width 339 height 36
click at [344, 223] on button "View all 11 experiences" at bounding box center [348, 222] width 65 height 8
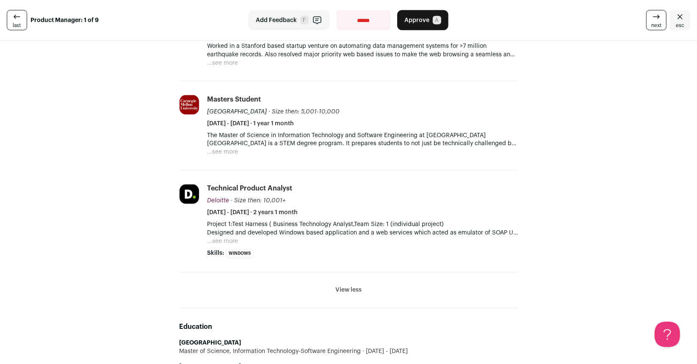
scroll to position [1080, 0]
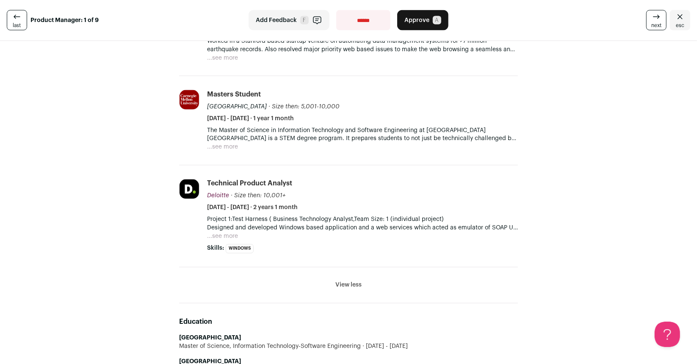
click at [224, 143] on button "...see more" at bounding box center [222, 147] width 31 height 8
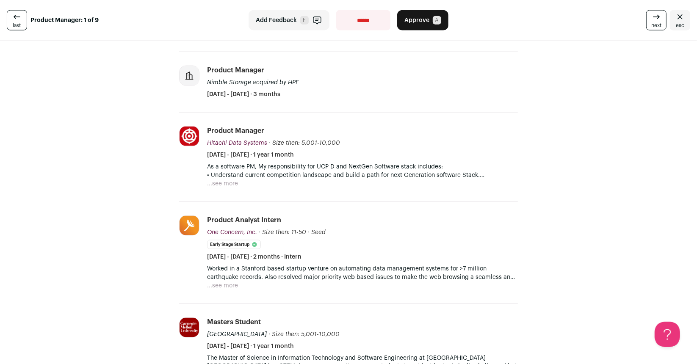
scroll to position [853, 0]
click at [229, 281] on button "...see more" at bounding box center [222, 285] width 31 height 8
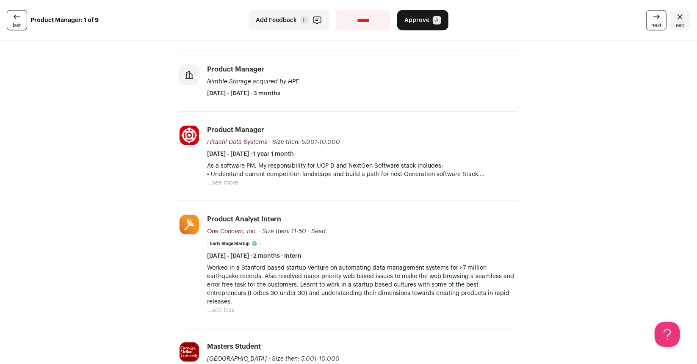
click at [229, 179] on button "...see more" at bounding box center [222, 183] width 31 height 8
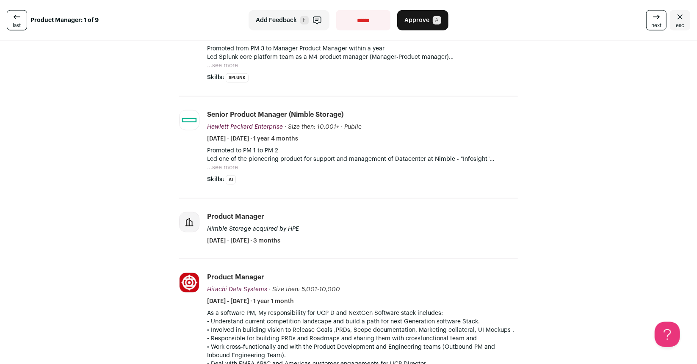
scroll to position [707, 0]
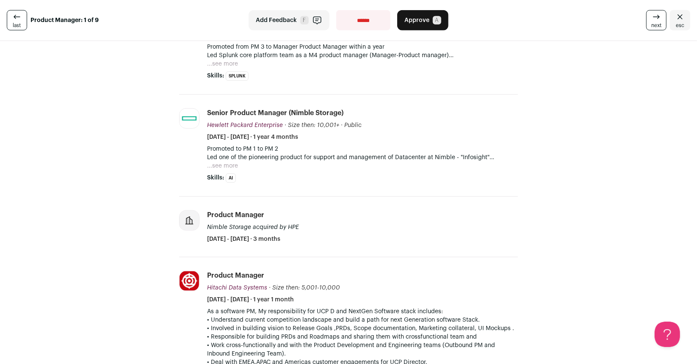
click at [222, 162] on button "...see more" at bounding box center [222, 166] width 31 height 8
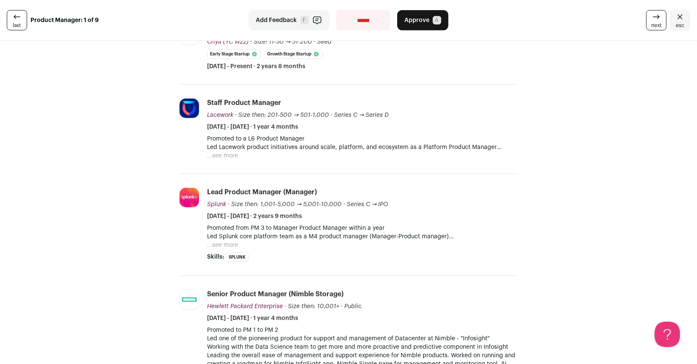
scroll to position [528, 0]
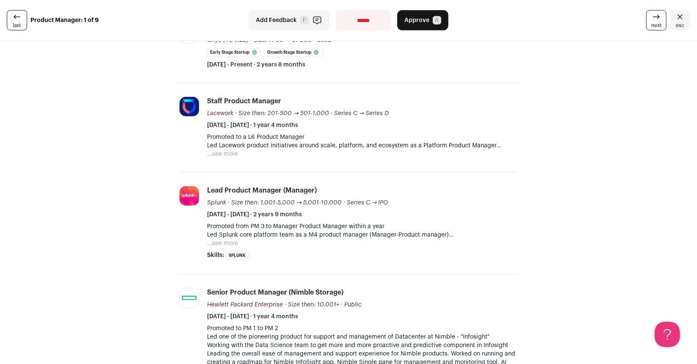
click at [228, 150] on button "...see more" at bounding box center [222, 154] width 31 height 8
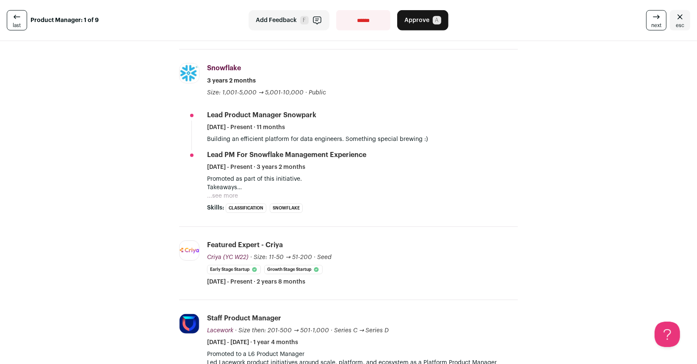
scroll to position [310, 0]
click at [224, 192] on button "...see more" at bounding box center [222, 196] width 31 height 8
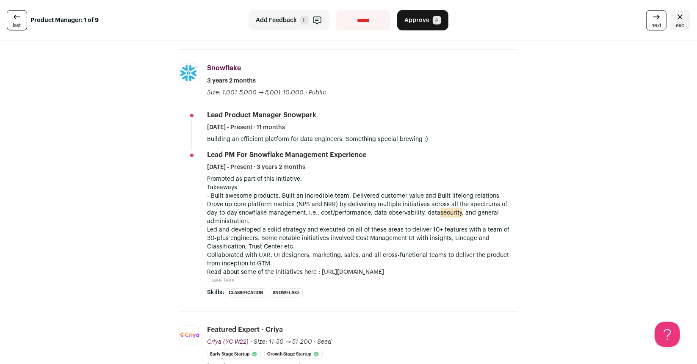
drag, startPoint x: 315, startPoint y: 273, endPoint x: 508, endPoint y: 280, distance: 192.8
click at [508, 280] on div "Promoted as part of this initiative. Takeaways - Built awesome products, Built …" at bounding box center [362, 230] width 311 height 110
copy p "https://www.snowflake.com/blog/authors/shruti-anand/"
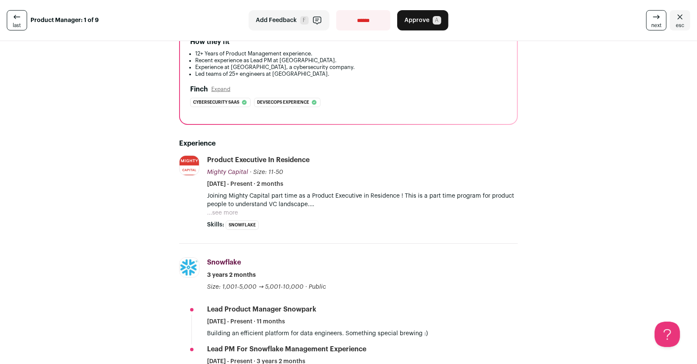
scroll to position [116, 0]
click at [224, 209] on button "...see more" at bounding box center [222, 213] width 31 height 8
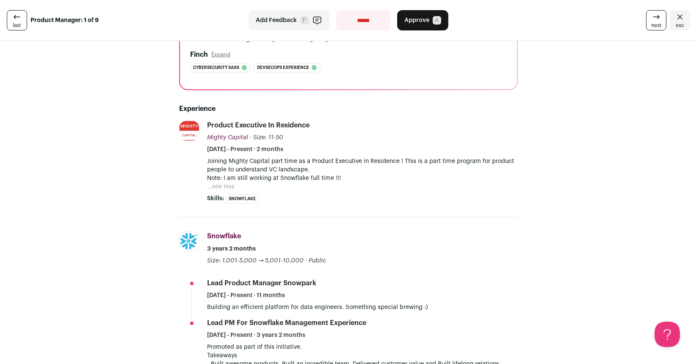
scroll to position [0, 0]
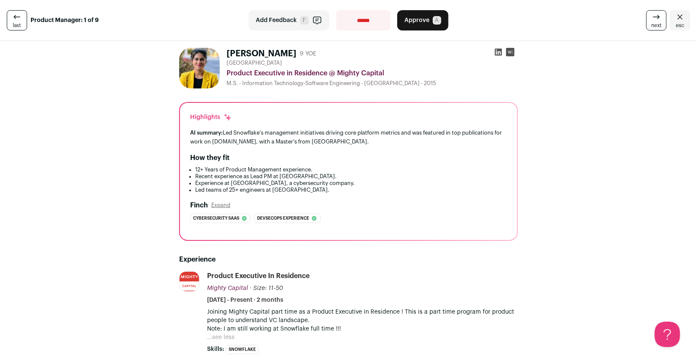
click at [321, 178] on li "Recent experience as Lead PM at [GEOGRAPHIC_DATA]." at bounding box center [351, 176] width 312 height 7
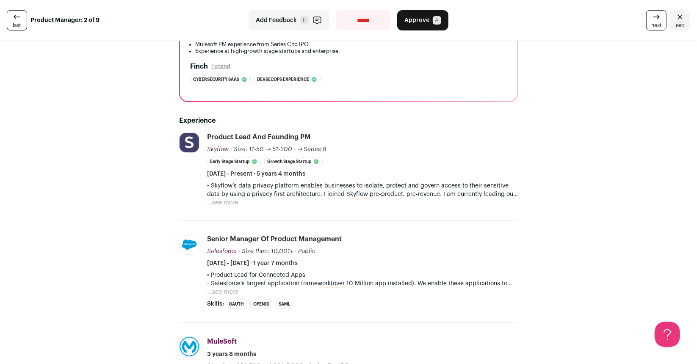
scroll to position [147, 0]
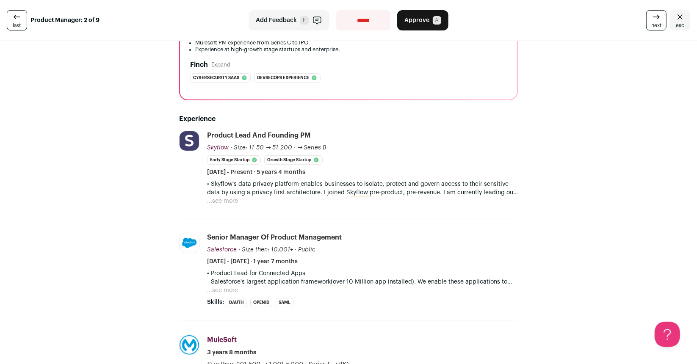
click at [227, 200] on button "...see more" at bounding box center [222, 201] width 31 height 8
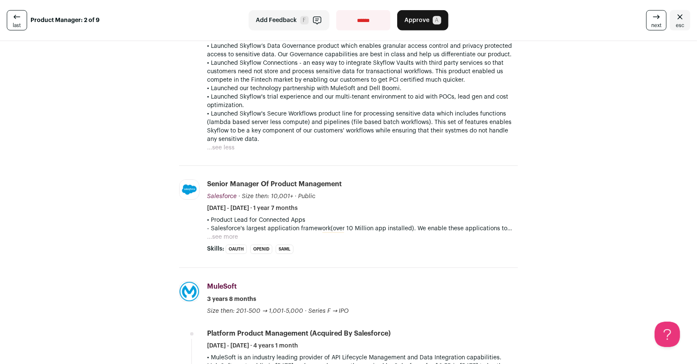
scroll to position [328, 0]
click at [223, 234] on button "...see more" at bounding box center [222, 237] width 31 height 8
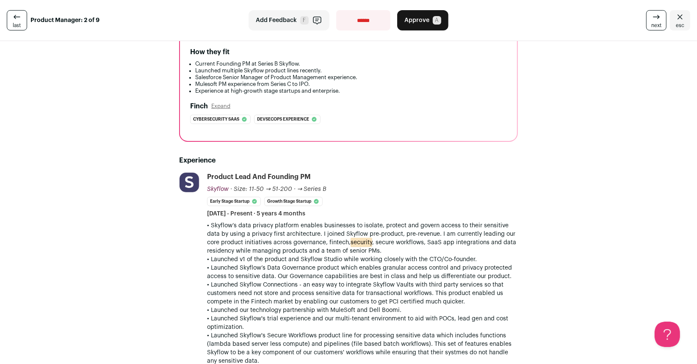
scroll to position [0, 0]
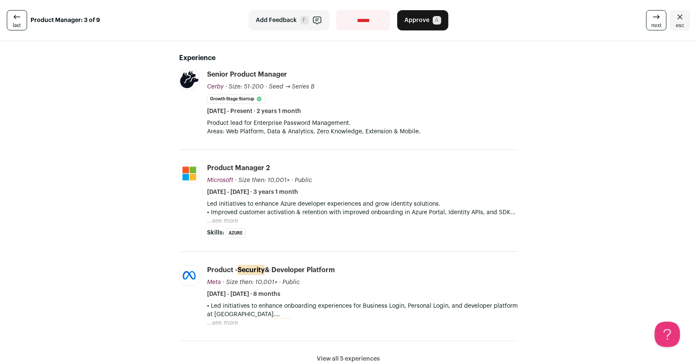
scroll to position [207, 0]
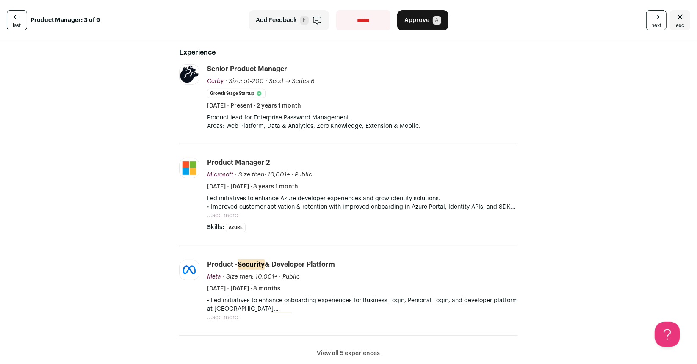
click at [230, 317] on button "...see more" at bounding box center [222, 317] width 31 height 8
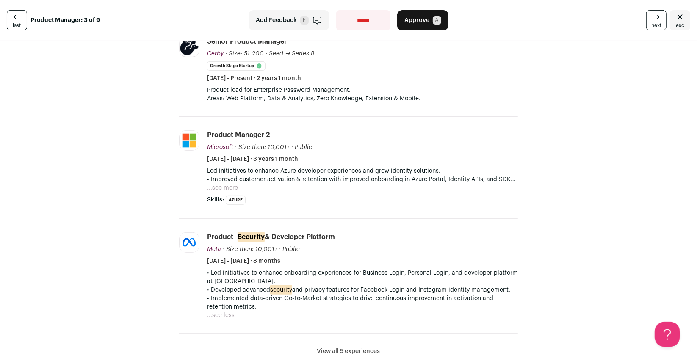
scroll to position [235, 0]
click at [218, 187] on button "...see more" at bounding box center [222, 188] width 31 height 8
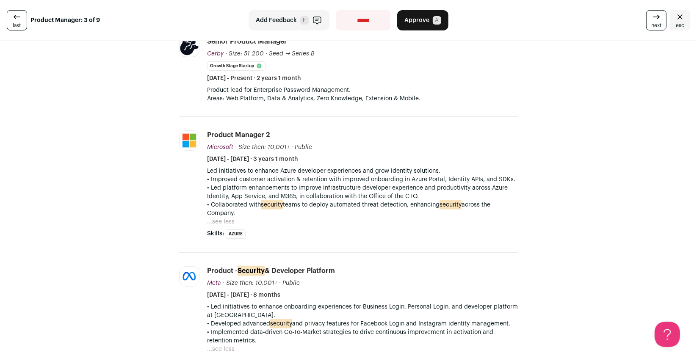
scroll to position [311, 0]
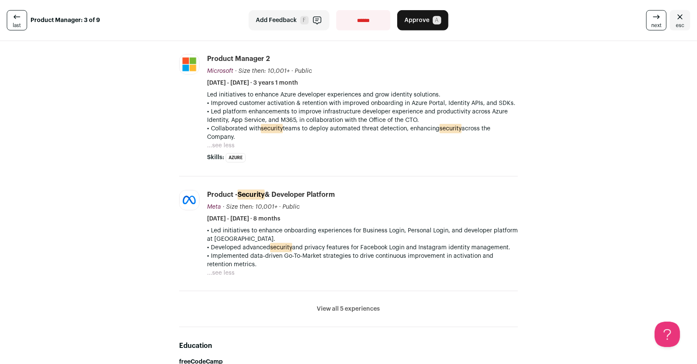
click at [356, 306] on button "View all 5 experiences" at bounding box center [348, 309] width 63 height 8
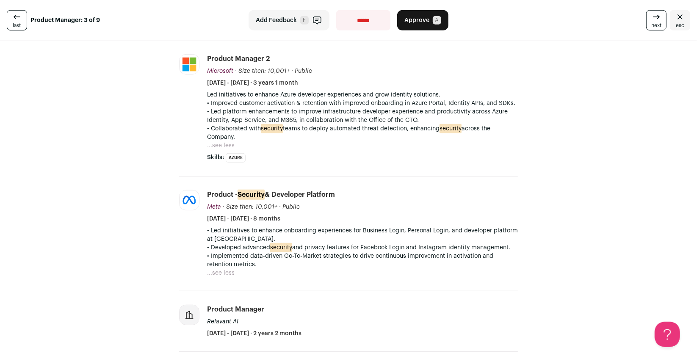
click at [357, 21] on select "**********" at bounding box center [363, 20] width 54 height 20
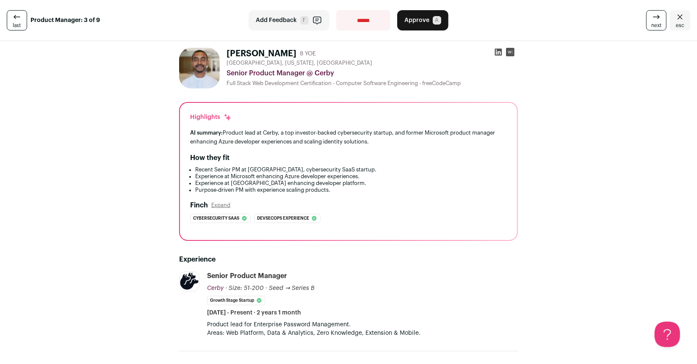
scroll to position [0, 0]
click at [371, 18] on select "**********" at bounding box center [363, 20] width 54 height 20
select select "**********"
click at [336, 10] on select "**********" at bounding box center [363, 20] width 54 height 20
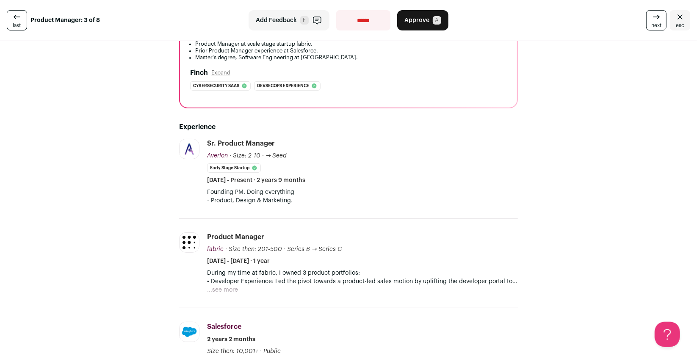
scroll to position [133, 0]
click at [222, 289] on button "...see more" at bounding box center [222, 290] width 31 height 8
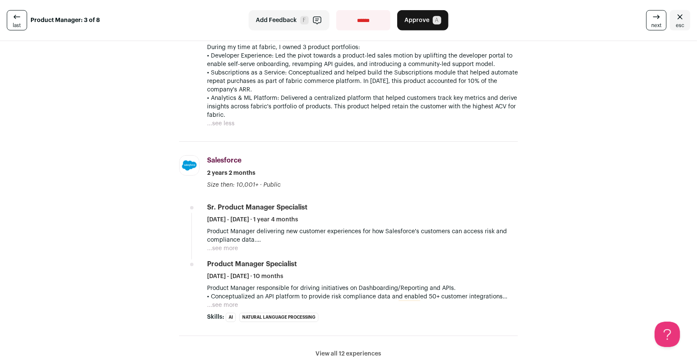
scroll to position [362, 0]
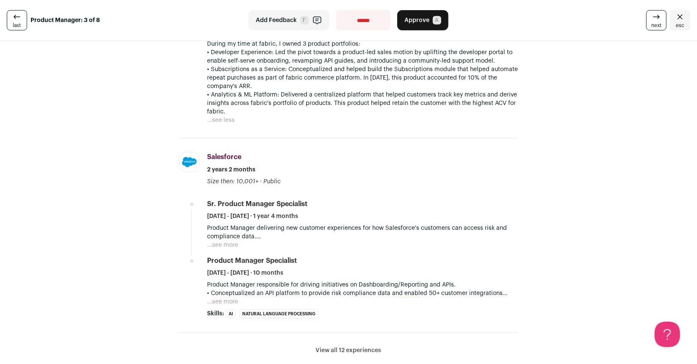
click at [227, 242] on button "...see more" at bounding box center [222, 245] width 31 height 8
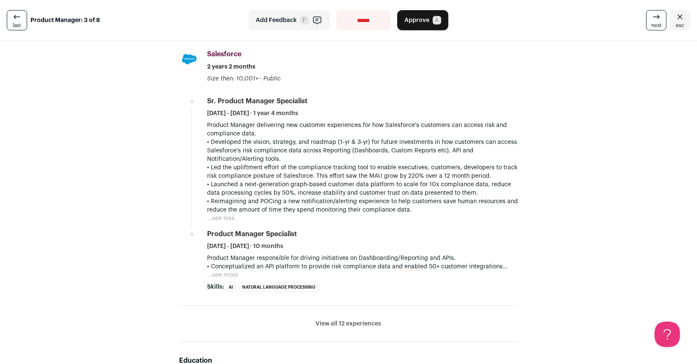
scroll to position [465, 0]
click at [359, 313] on li "View all 12 experiences View less" at bounding box center [348, 324] width 339 height 36
click at [355, 319] on button "View all 12 experiences" at bounding box center [349, 323] width 66 height 8
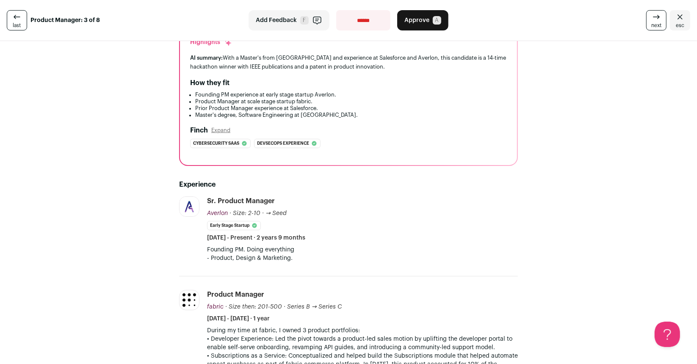
scroll to position [161, 0]
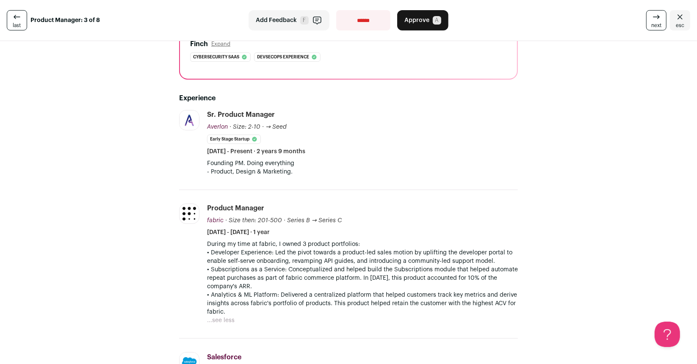
click at [263, 249] on p "• Developer Experience: Led the pivot towards a product-led sales motion by upl…" at bounding box center [362, 257] width 311 height 17
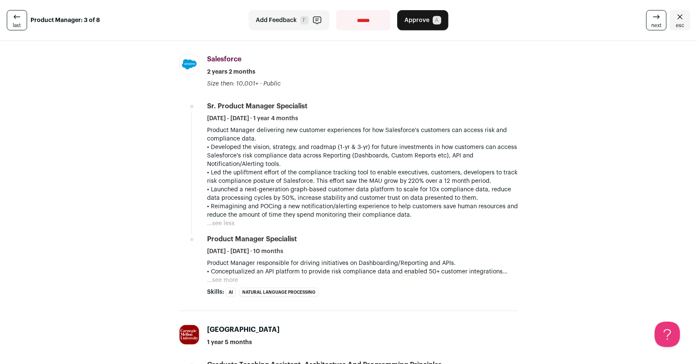
scroll to position [459, 0]
click at [229, 277] on button "...see more" at bounding box center [222, 280] width 31 height 8
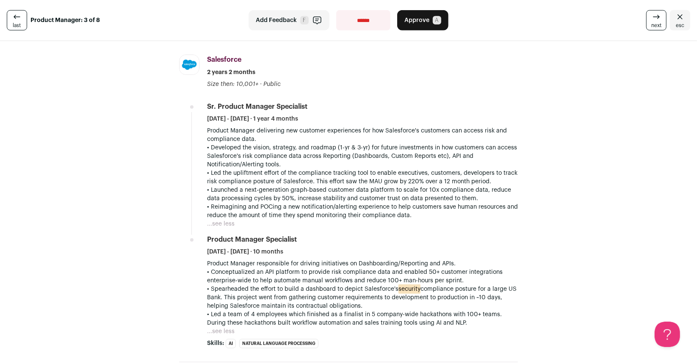
scroll to position [0, 0]
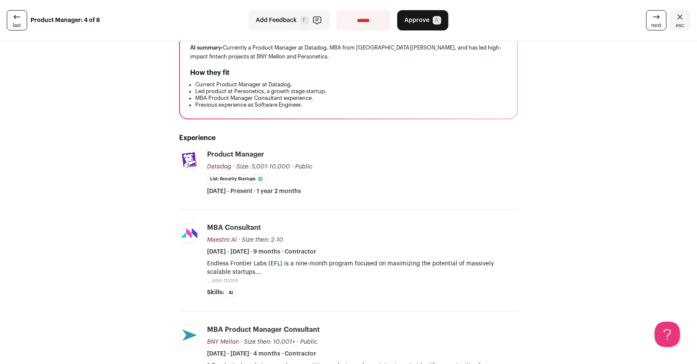
scroll to position [86, 0]
click at [229, 276] on button "...see more" at bounding box center [222, 280] width 31 height 8
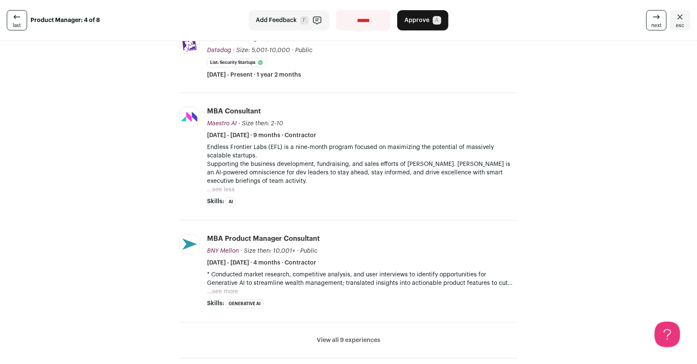
scroll to position [206, 0]
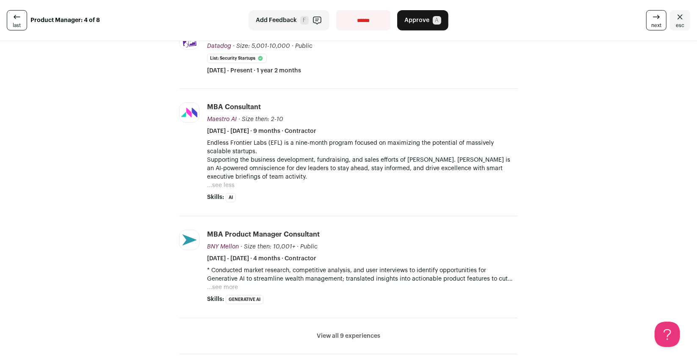
click at [351, 334] on button "View all 9 experiences" at bounding box center [349, 336] width 64 height 8
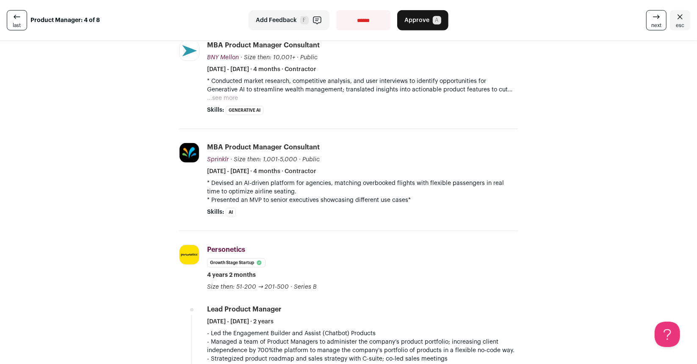
scroll to position [2, 0]
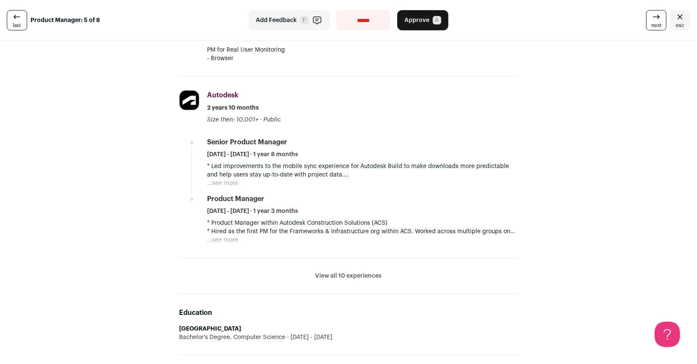
scroll to position [331, 0]
click at [350, 272] on button "View all 10 experiences" at bounding box center [348, 275] width 66 height 8
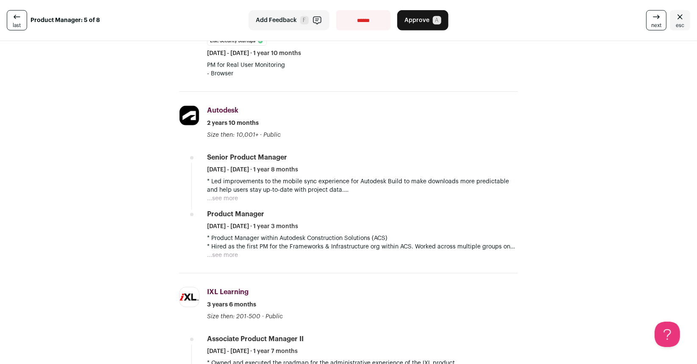
scroll to position [285, 0]
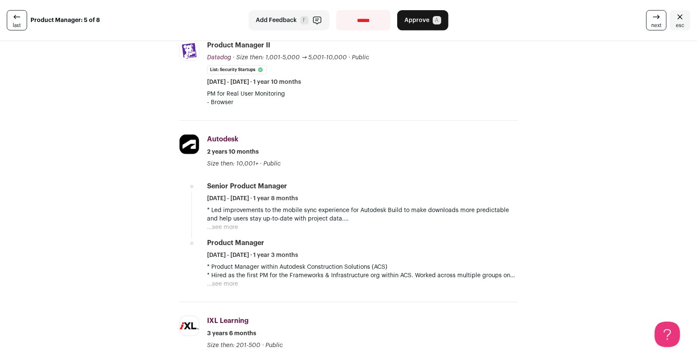
click at [216, 223] on button "...see more" at bounding box center [222, 227] width 31 height 8
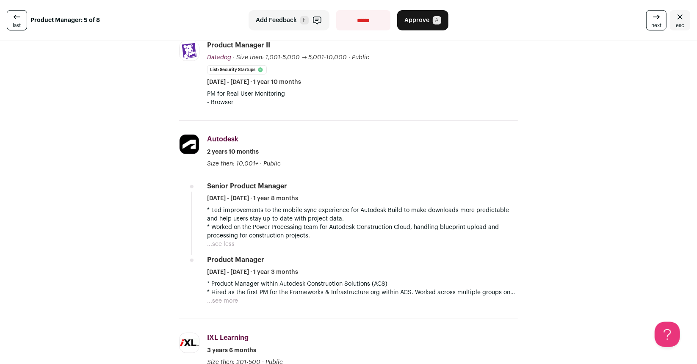
click at [225, 297] on button "...see more" at bounding box center [222, 301] width 31 height 8
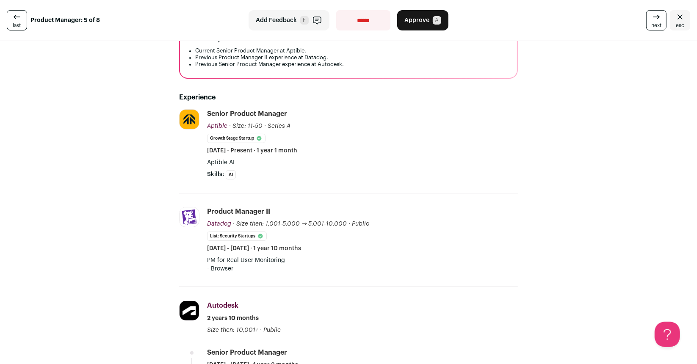
scroll to position [119, 0]
click at [224, 160] on p "Aptible AI" at bounding box center [362, 162] width 311 height 8
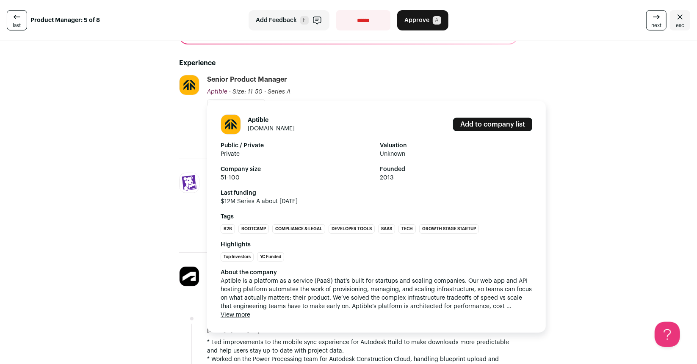
scroll to position [154, 0]
click at [244, 312] on button "View more" at bounding box center [236, 314] width 30 height 8
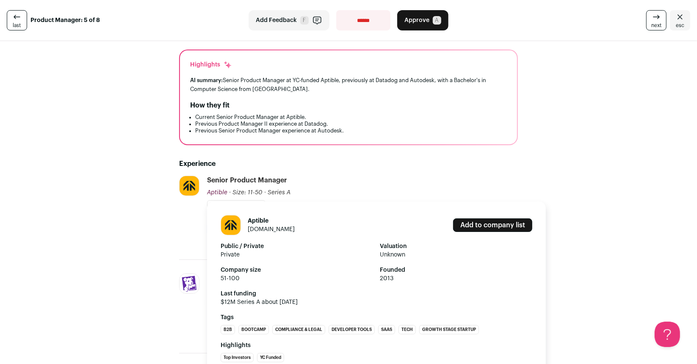
scroll to position [50, 0]
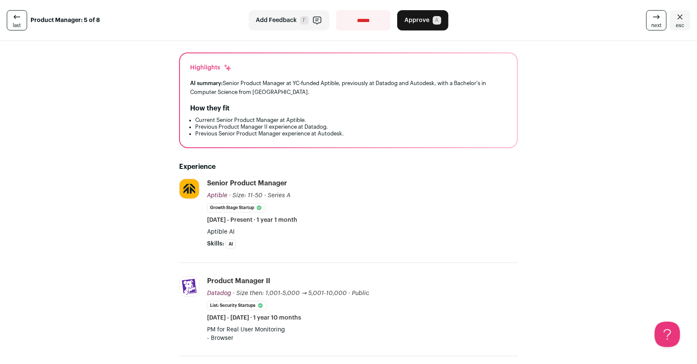
click at [474, 162] on h2 "Experience" at bounding box center [348, 167] width 339 height 10
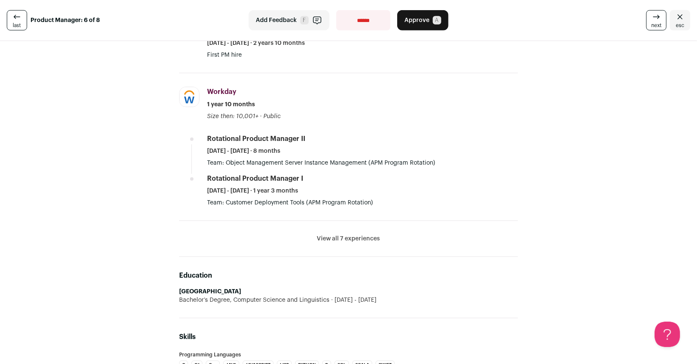
scroll to position [394, 0]
click at [333, 238] on button "View all 7 experiences" at bounding box center [348, 239] width 63 height 8
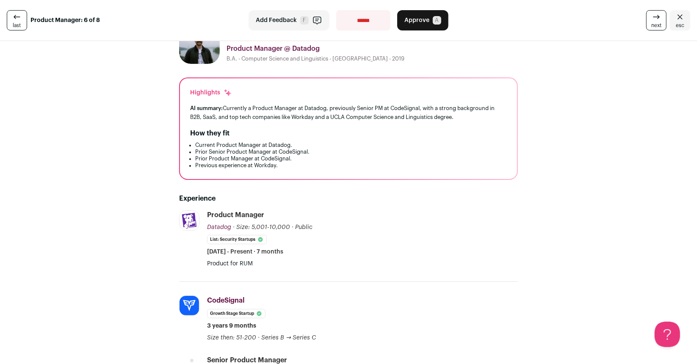
scroll to position [0, 0]
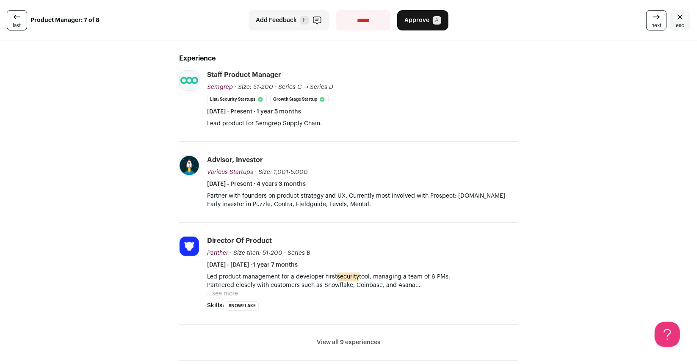
scroll to position [170, 0]
click at [230, 290] on button "...see more" at bounding box center [222, 293] width 31 height 8
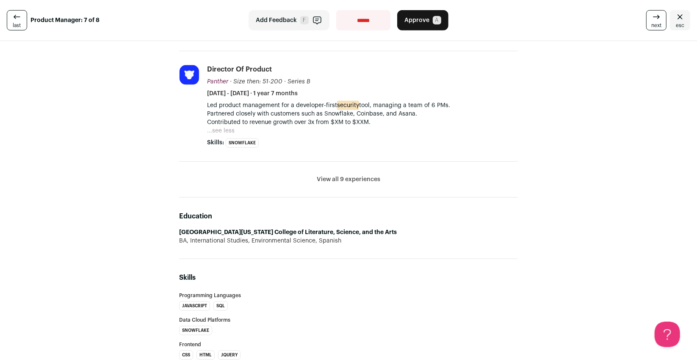
scroll to position [341, 0]
click at [334, 184] on li "View all 9 experiences View less" at bounding box center [348, 180] width 339 height 36
click at [336, 177] on button "View all 9 experiences" at bounding box center [349, 179] width 64 height 8
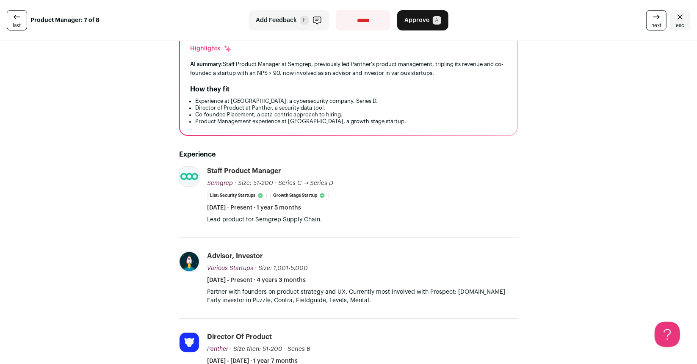
scroll to position [0, 0]
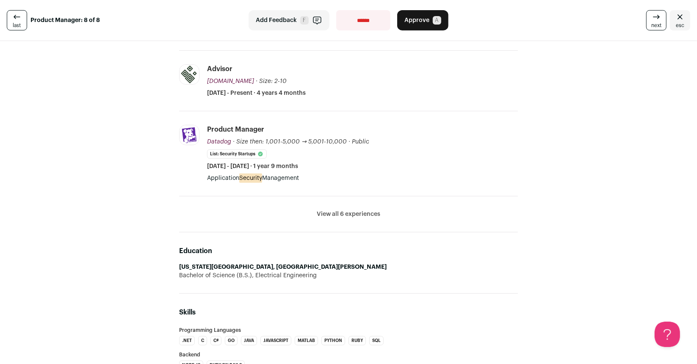
scroll to position [263, 0]
click at [337, 218] on li "View all 6 experiences View less" at bounding box center [348, 214] width 339 height 36
click at [345, 210] on button "View all 6 experiences" at bounding box center [349, 214] width 64 height 8
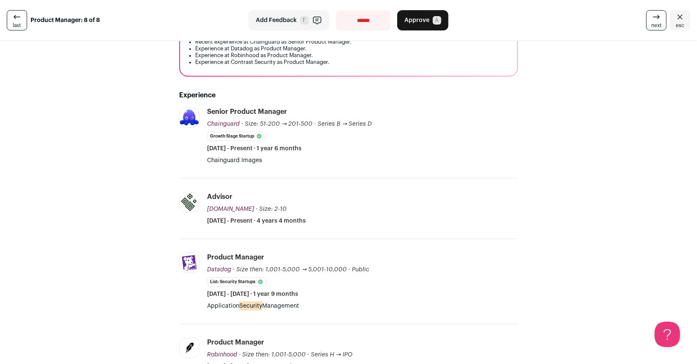
scroll to position [0, 0]
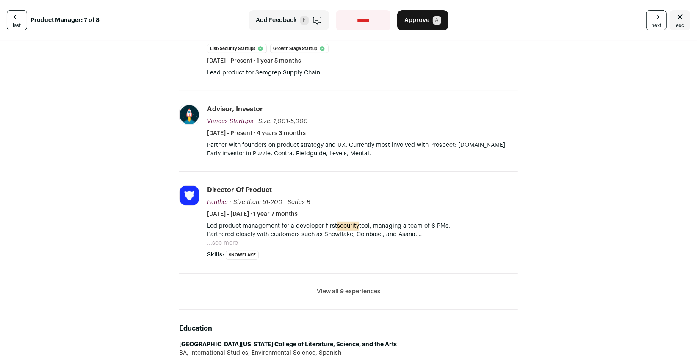
scroll to position [229, 0]
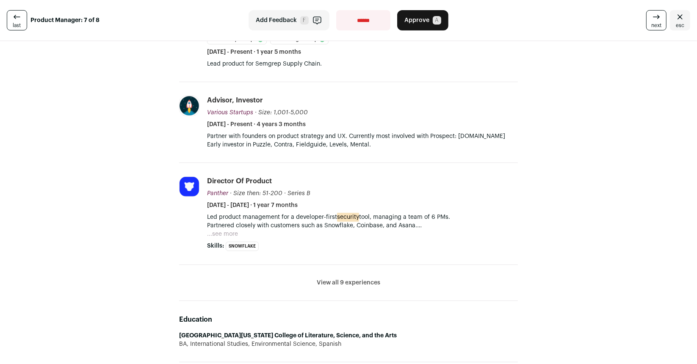
click at [263, 17] on span "Add Feedback" at bounding box center [276, 20] width 41 height 8
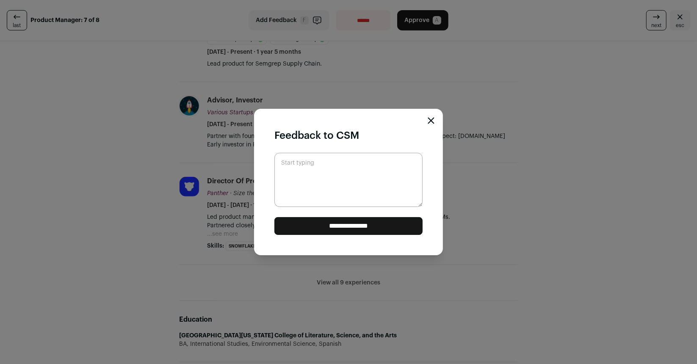
click at [432, 121] on icon "Close modal" at bounding box center [432, 121] width 6 height 6
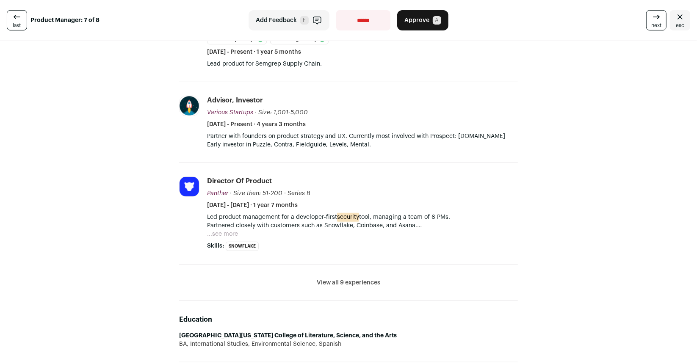
click at [316, 19] on icon "button" at bounding box center [317, 20] width 10 height 10
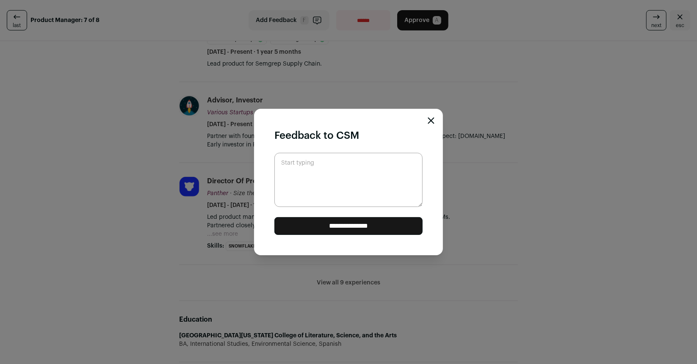
click at [430, 118] on icon "Close modal" at bounding box center [431, 120] width 7 height 7
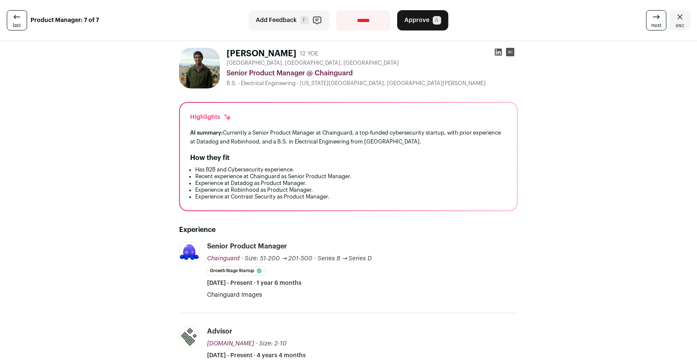
click at [23, 24] on link "last" at bounding box center [17, 20] width 20 height 20
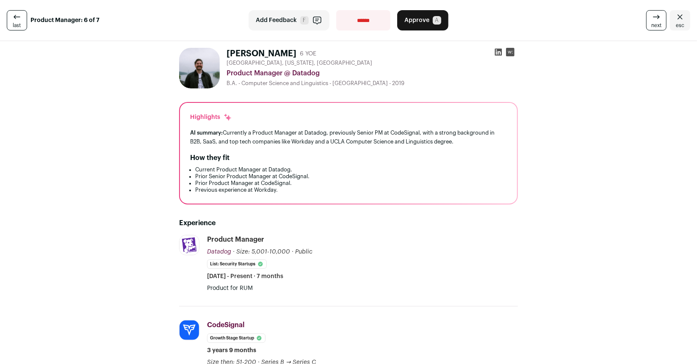
click at [26, 25] on link "last" at bounding box center [17, 20] width 20 height 20
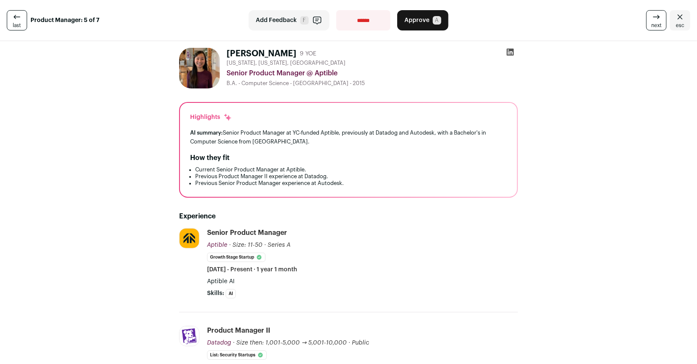
click at [26, 25] on link "last" at bounding box center [17, 20] width 20 height 20
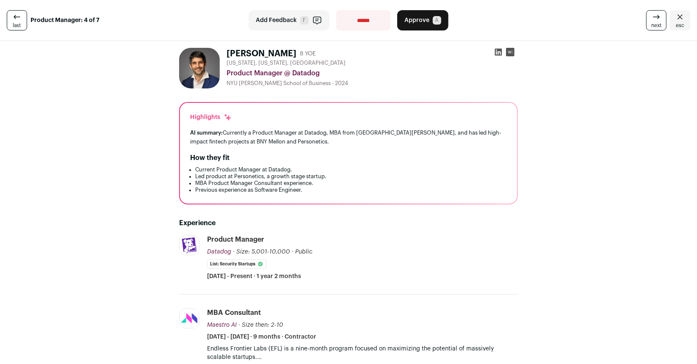
click at [26, 25] on link "last" at bounding box center [17, 20] width 20 height 20
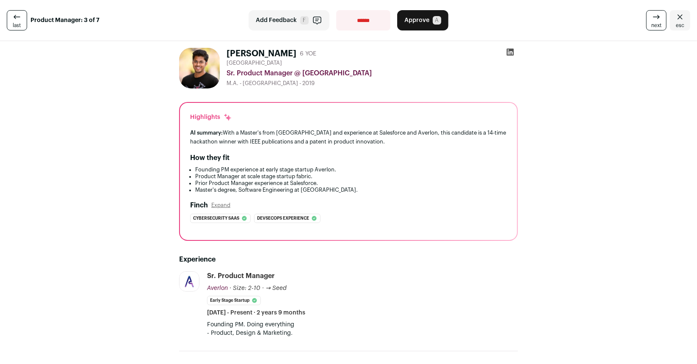
click at [26, 25] on link "last" at bounding box center [17, 20] width 20 height 20
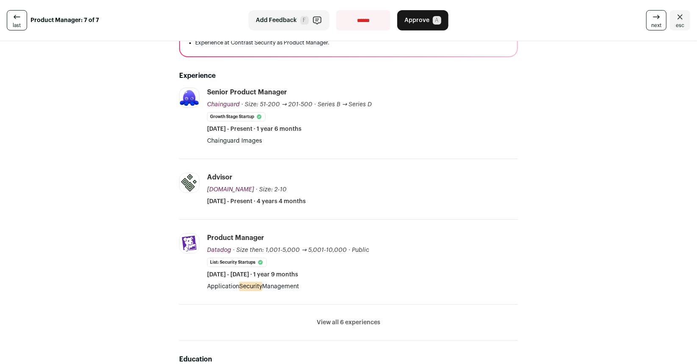
scroll to position [155, 0]
click at [346, 320] on button "View all 6 experiences" at bounding box center [349, 322] width 64 height 8
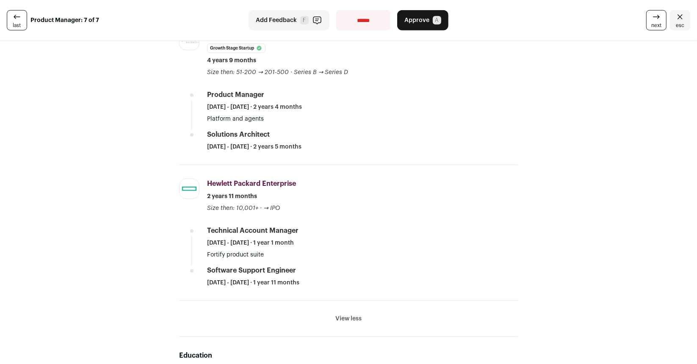
scroll to position [451, 0]
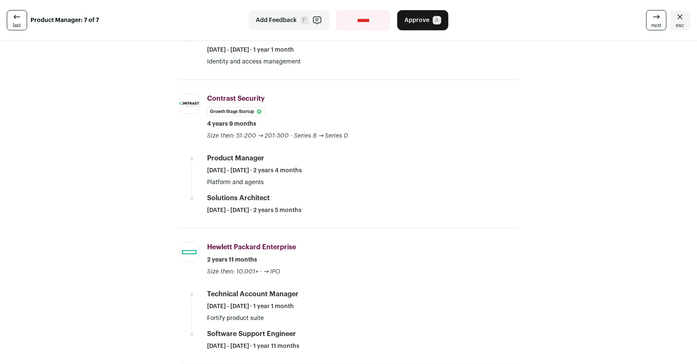
click at [675, 14] on icon "Close" at bounding box center [680, 17] width 10 height 10
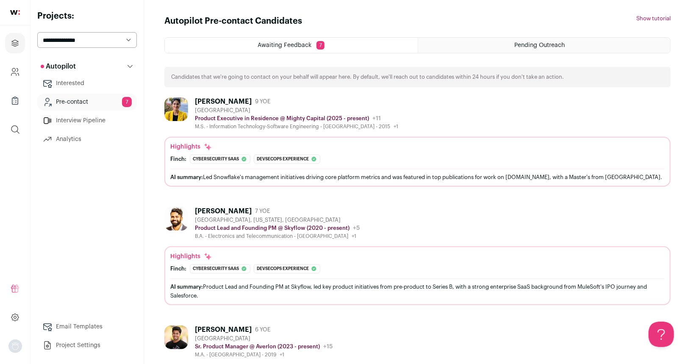
click at [200, 100] on div "[PERSON_NAME]" at bounding box center [223, 101] width 57 height 8
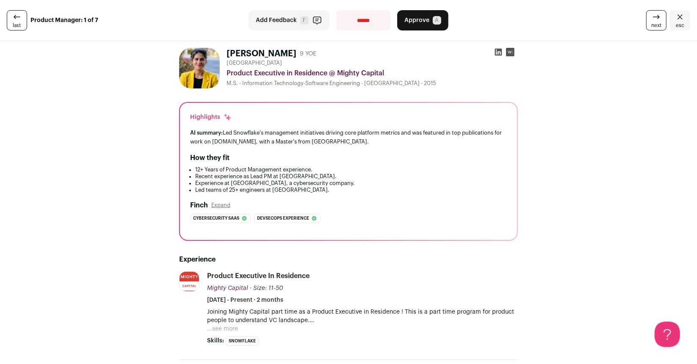
scroll to position [1, 0]
